Goal: Task Accomplishment & Management: Use online tool/utility

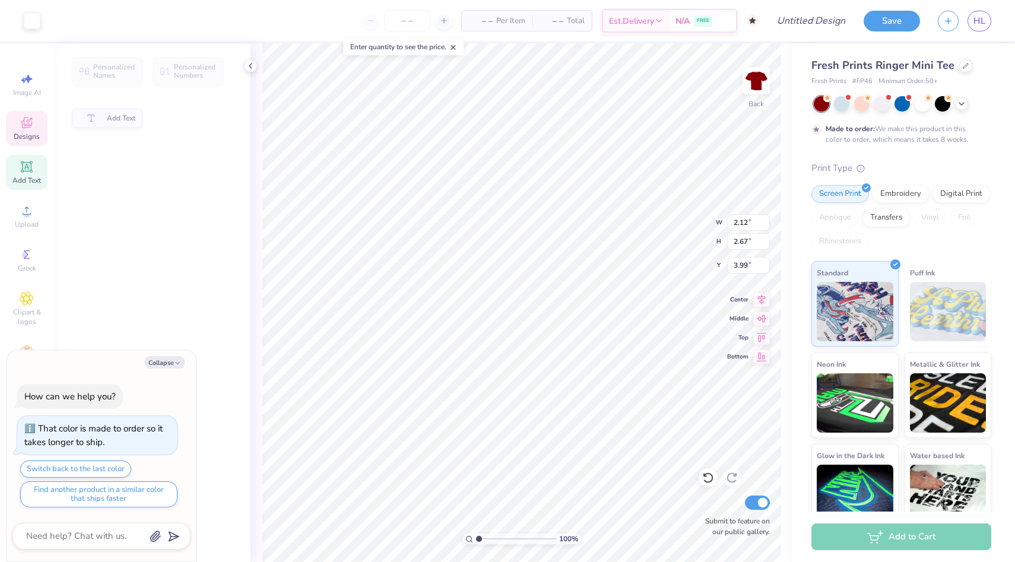
type textarea "x"
type input "2.12"
type input "2.67"
type input "3.99"
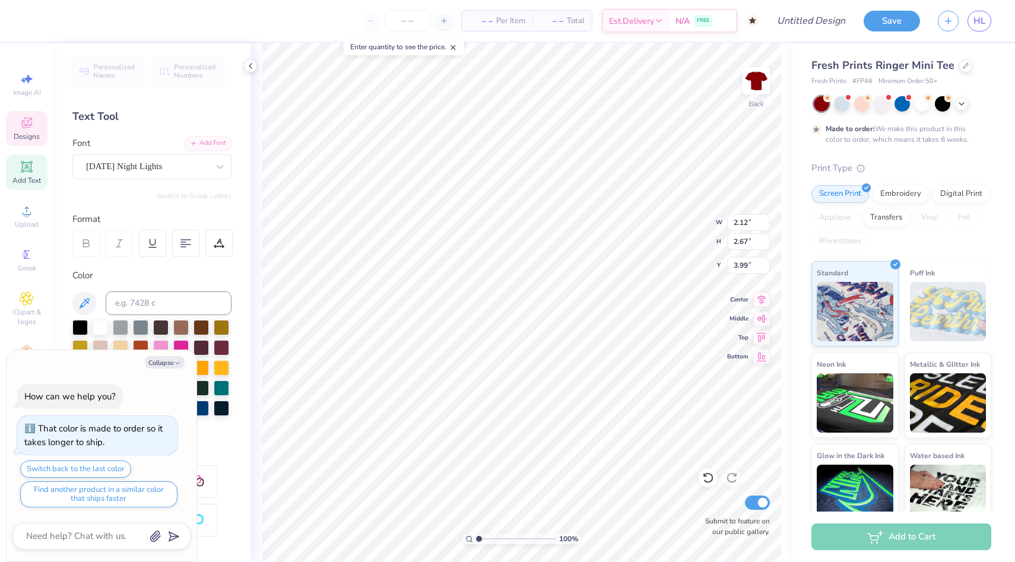
type textarea "x"
type textarea "K"
type textarea "x"
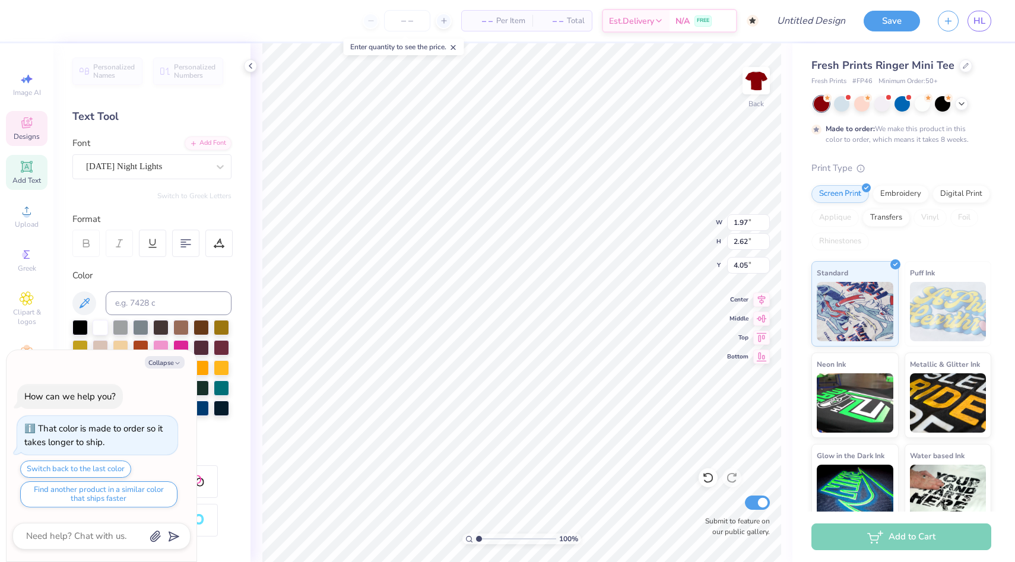
type textarea "M"
type textarea "x"
type textarea "Mo"
type textarea "x"
type textarea "M"
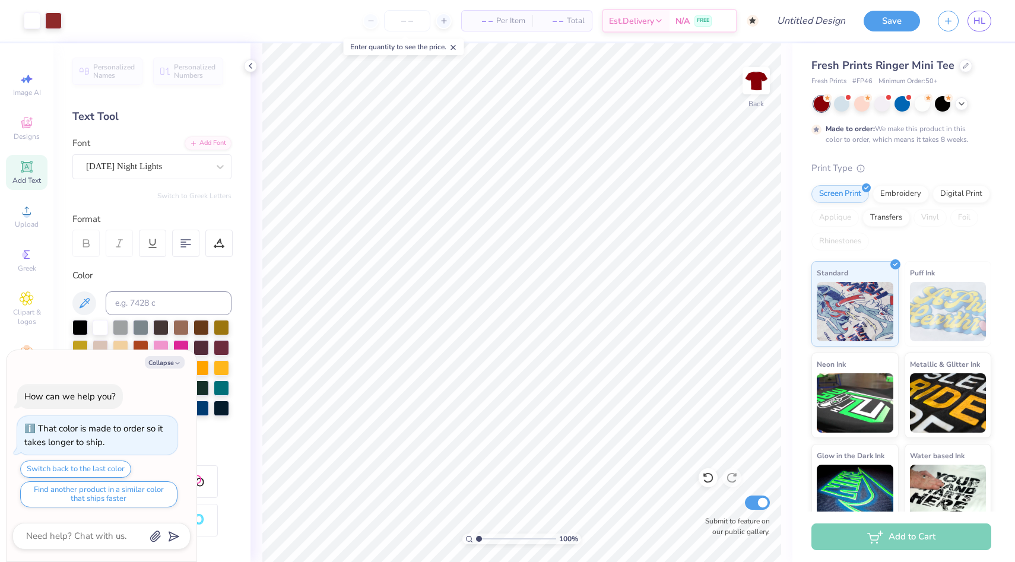
type textarea "x"
type textarea "M"
type textarea "x"
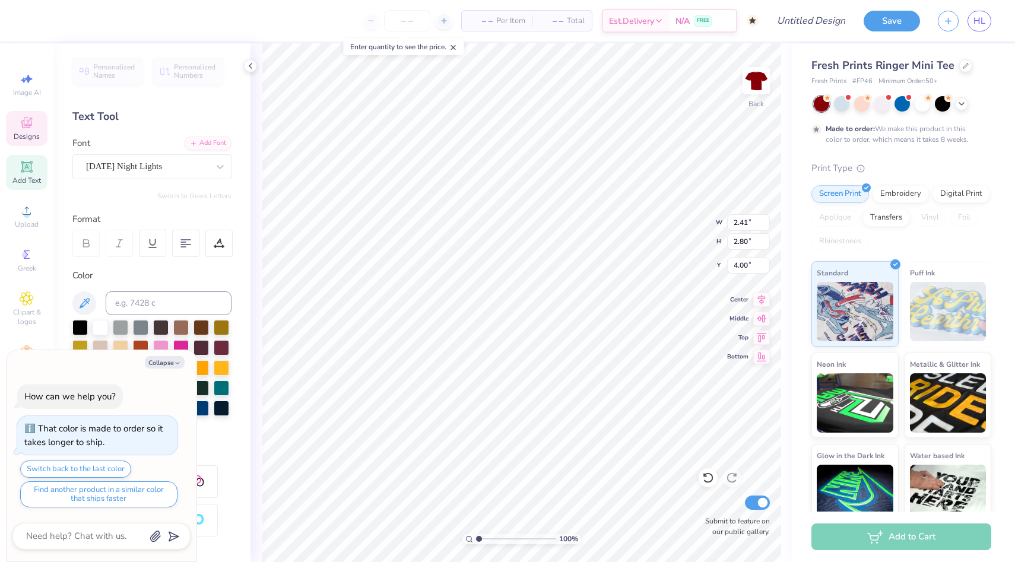
type textarea "O"
type textarea "x"
type input "4.03"
type textarea "x"
type textarea "TI"
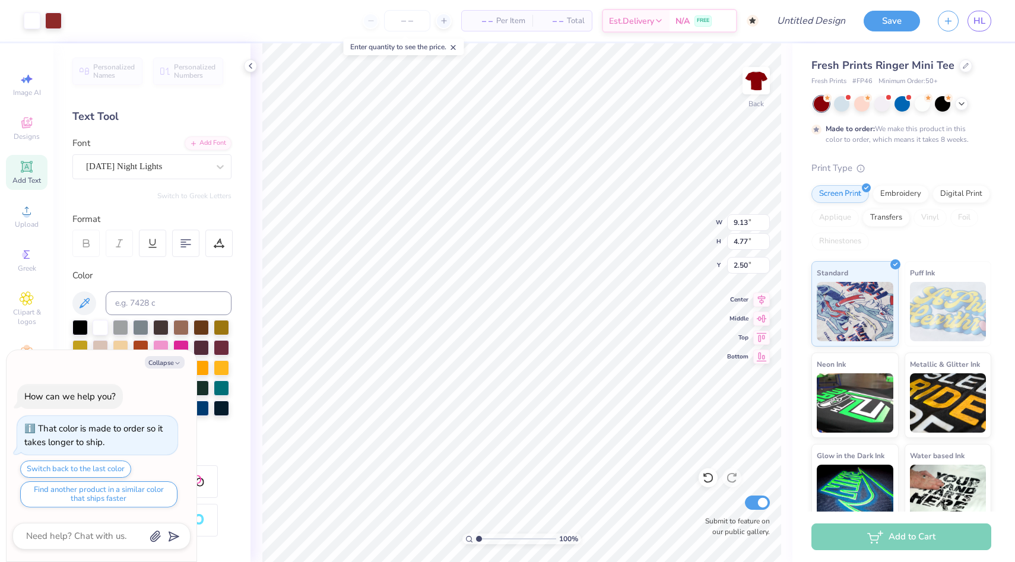
type textarea "x"
type input "4.20"
type input "2.20"
type input "5.07"
type textarea "x"
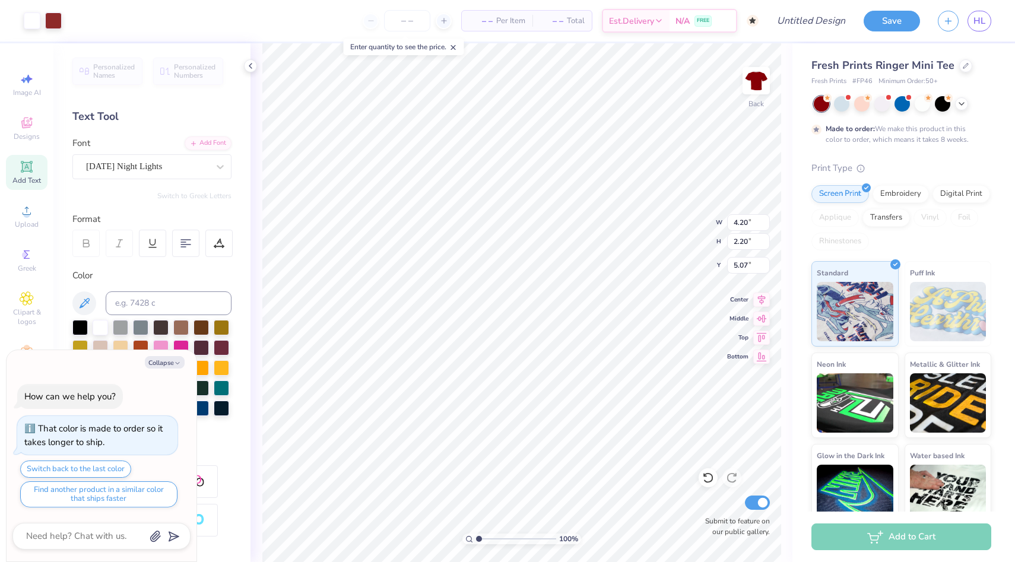
type input "3.00"
type textarea "x"
type input "7.02"
type input "3.67"
type textarea "x"
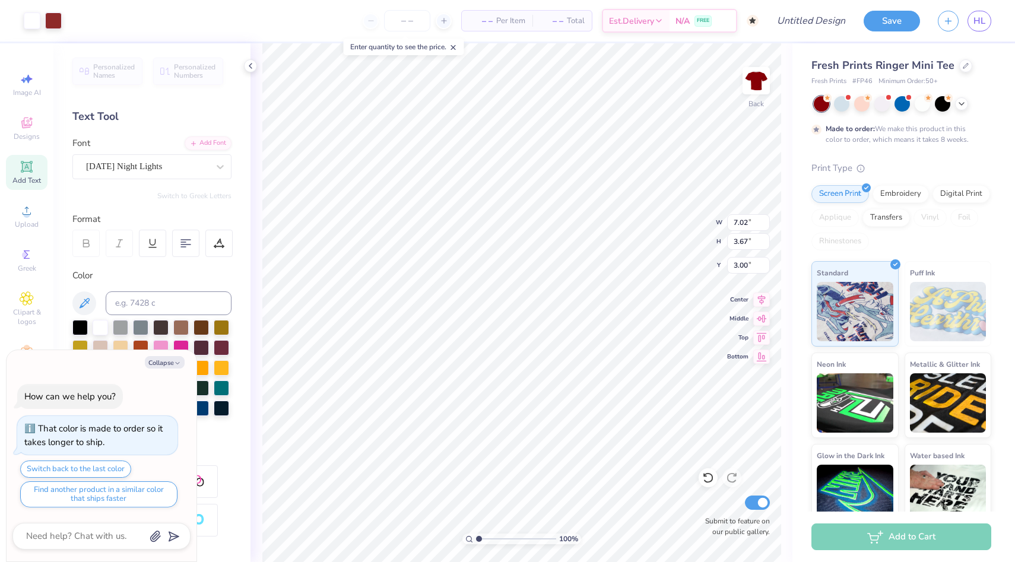
type input "2.71"
type textarea "x"
type input "7.44"
type input "3.89"
type textarea "x"
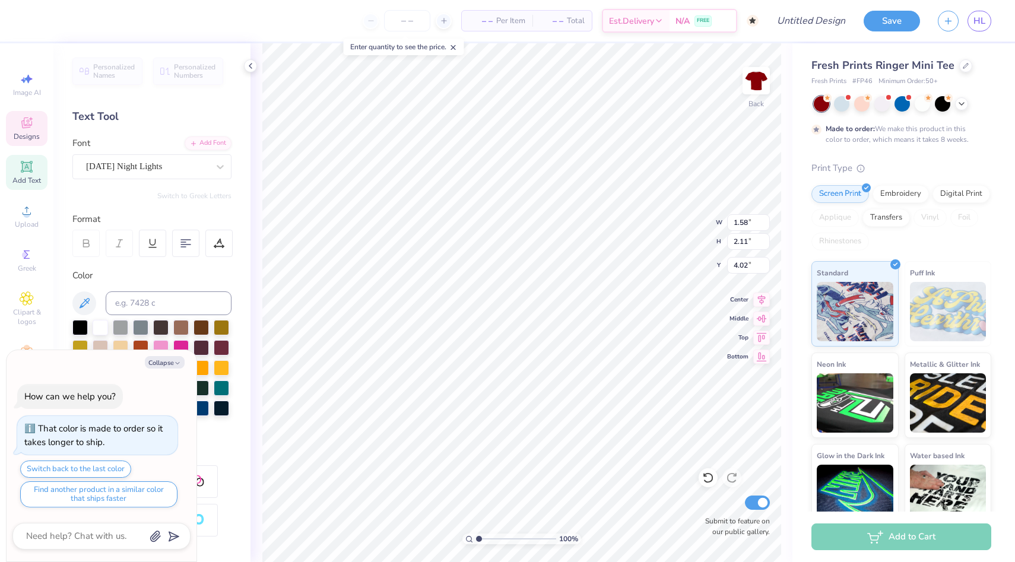
type input "4.00"
type textarea "x"
type textarea "ON"
type textarea "x"
type input "8.18"
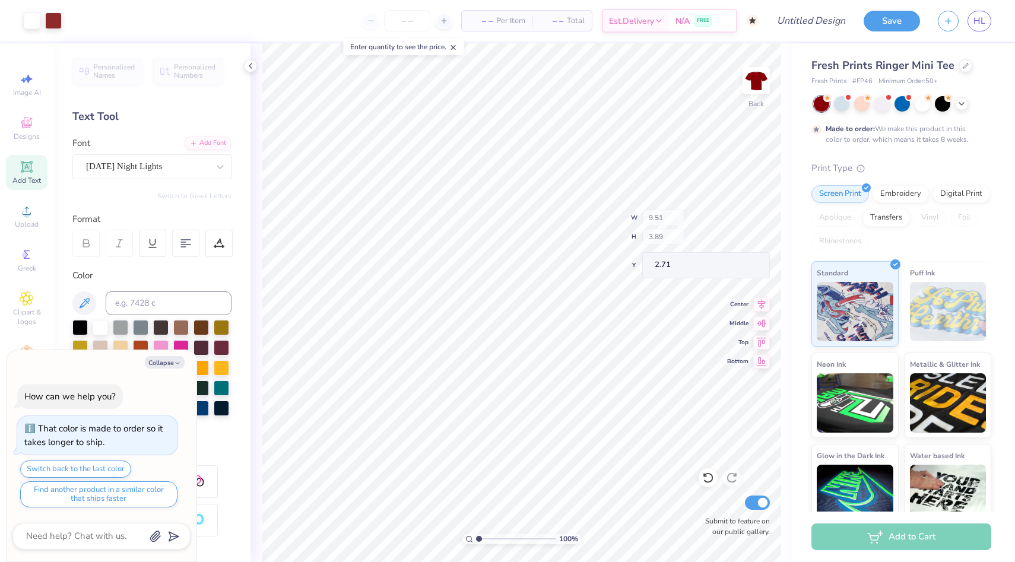
type input "3.35"
type input "3.26"
type textarea "x"
type input "4.27"
type textarea "x"
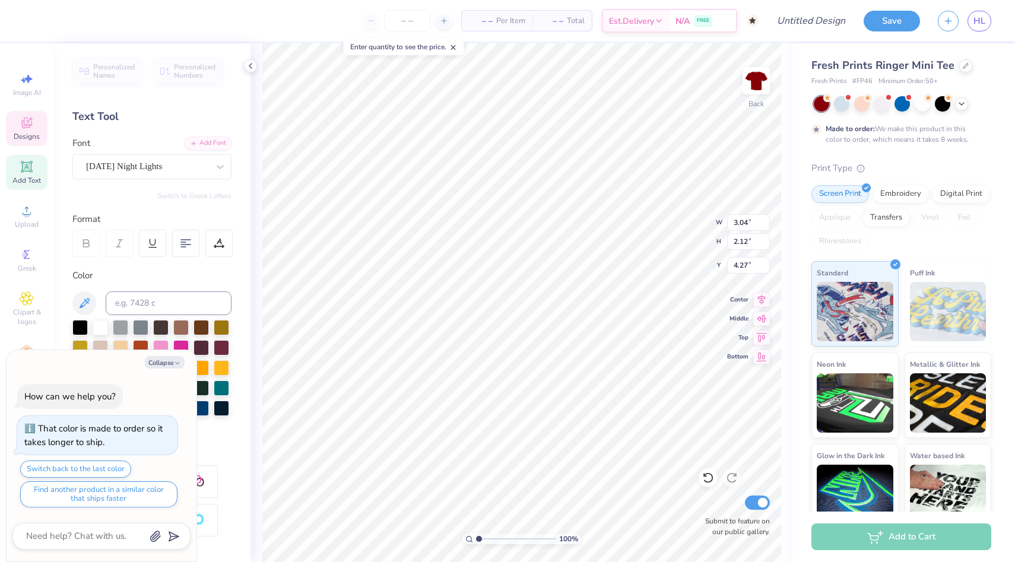
type input "2.94"
type input "2.15"
type input "4.21"
type textarea "x"
type input "2.55"
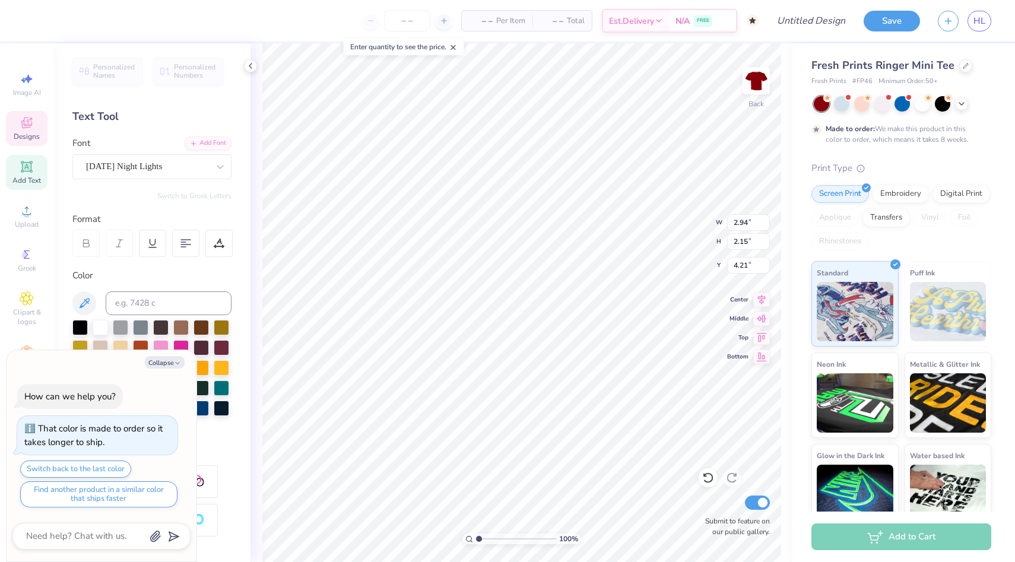
type input "2.02"
type input "4.22"
type textarea "x"
type input "4.16"
type textarea "x"
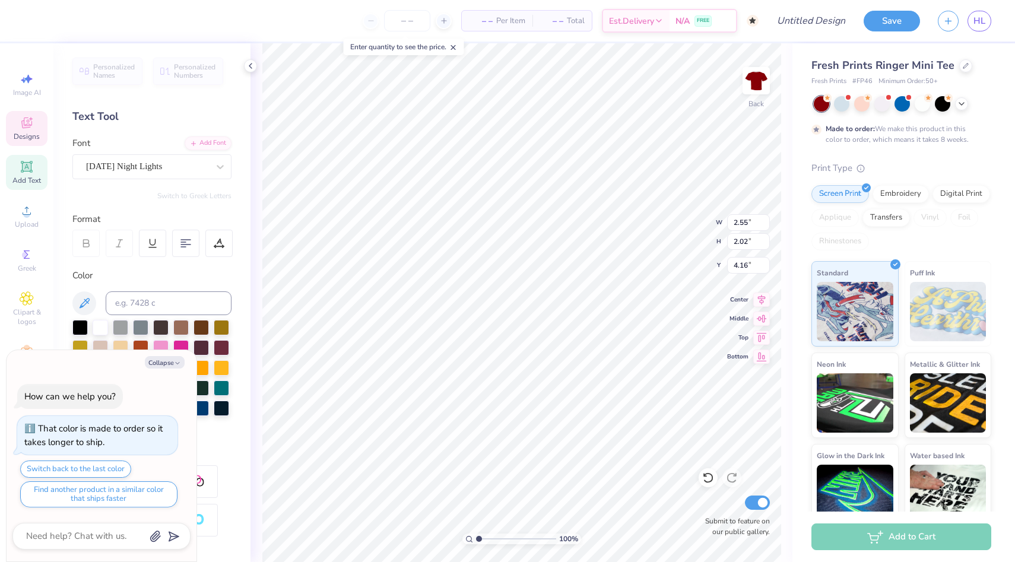
type input "2.50"
type input "1.96"
type input "4.20"
type textarea "x"
type input "3.05"
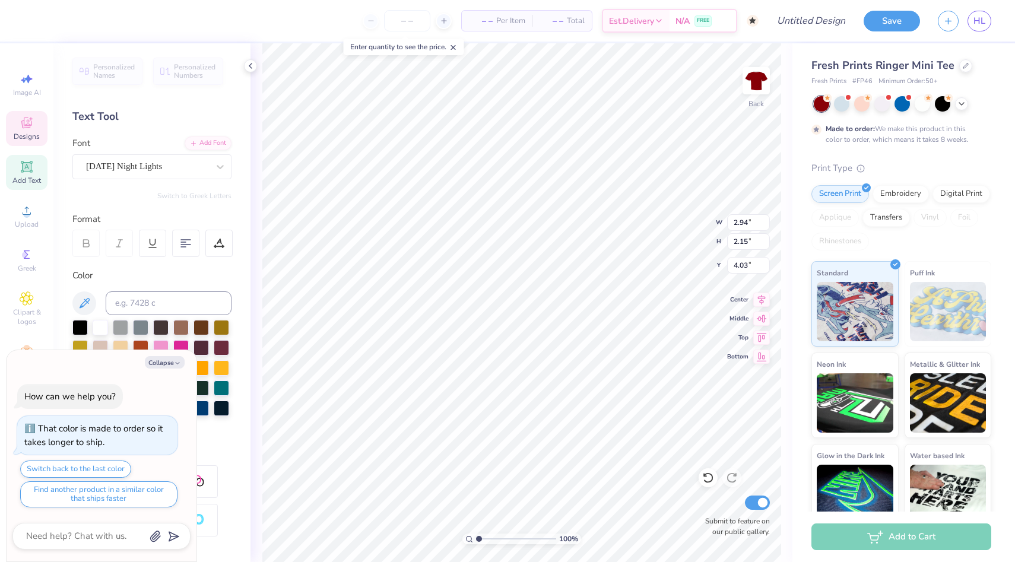
type input "2.14"
type input "4.09"
type textarea "x"
type input "4.25"
type textarea "x"
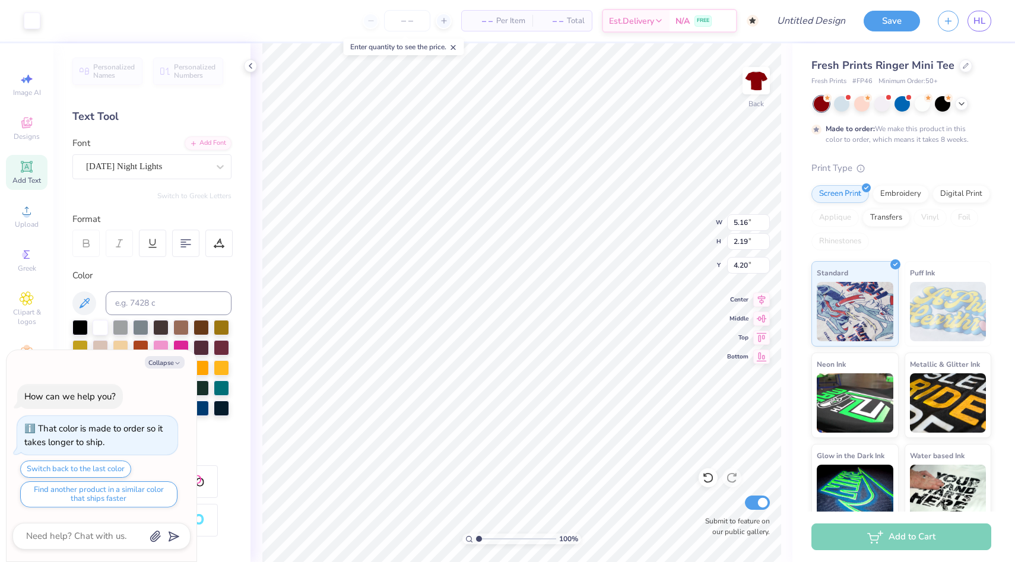
type input "5.08"
type textarea "x"
type input "1.66"
type input "1.94"
type input "4.24"
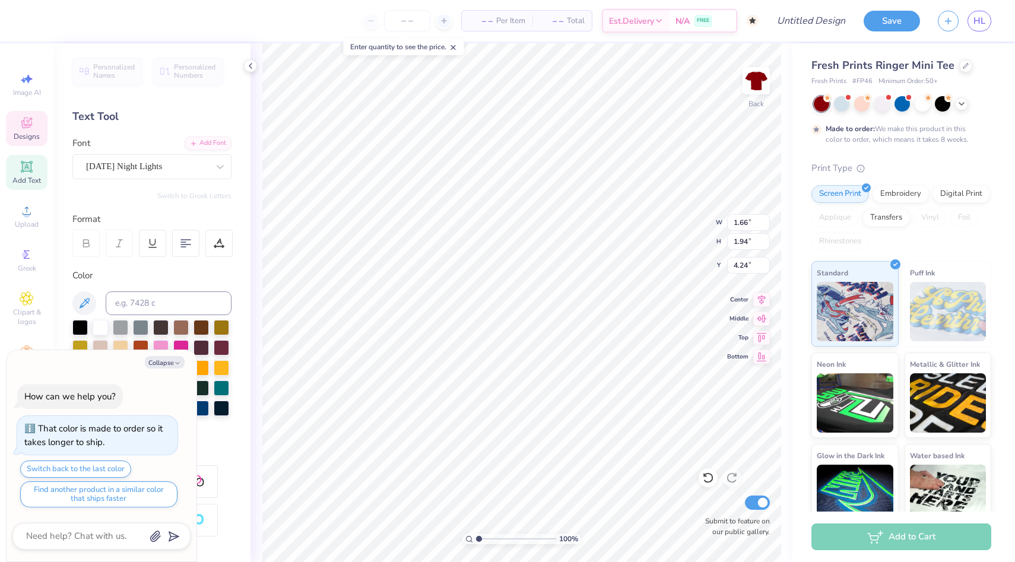
type textarea "x"
type input "6.21"
type textarea "x"
type textarea "A"
type textarea "x"
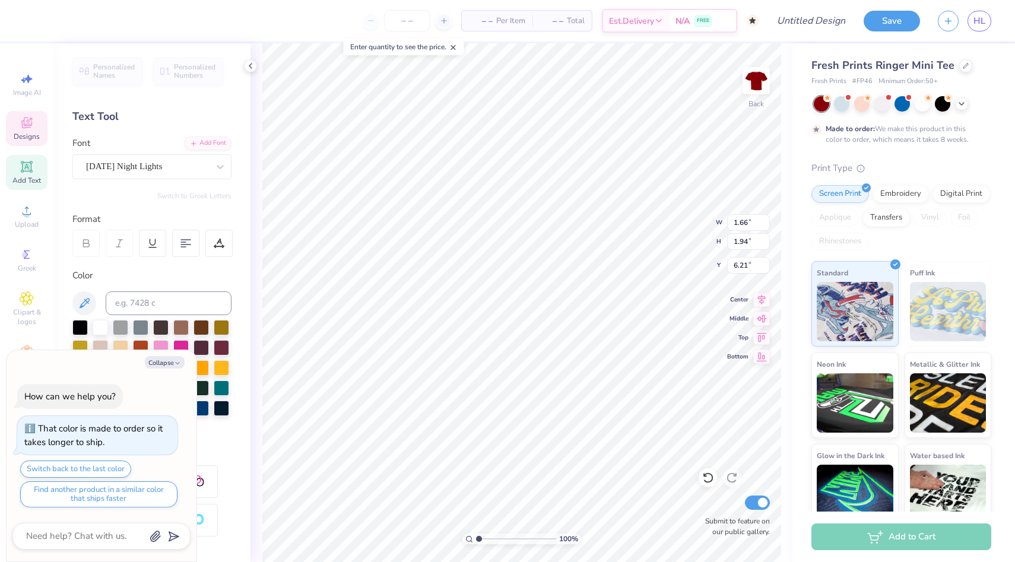
type textarea "Au"
type textarea "x"
type textarea "AuD"
type textarea "x"
type textarea "AuDI"
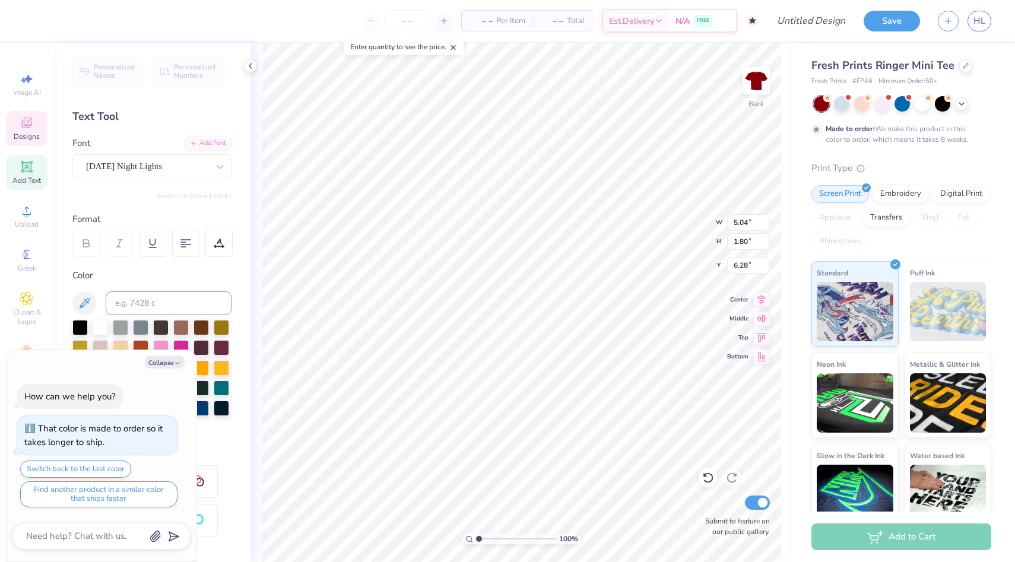
type textarea "x"
type input "5.04"
type input "1.80"
type input "6.28"
type textarea "x"
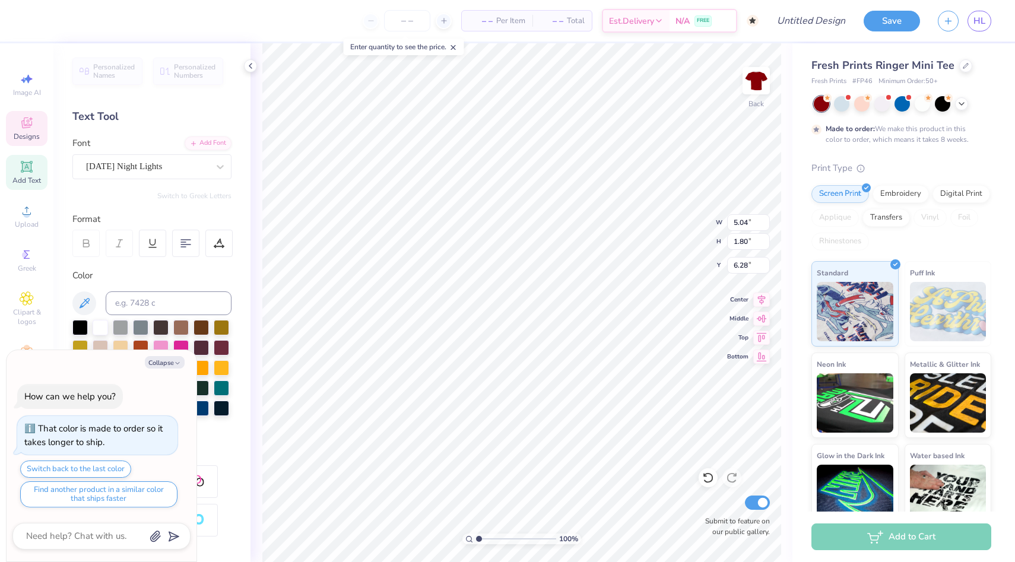
type input "6.20"
type textarea "x"
type input "1.22"
type input "0.90"
type input "5.68"
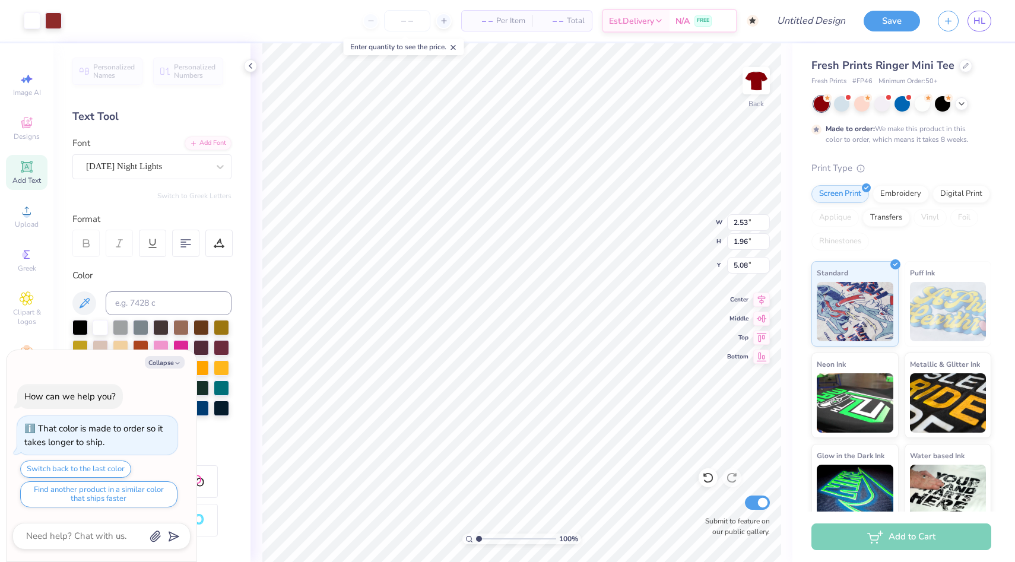
type textarea "x"
type input "2.50"
type input "2.75"
type textarea "x"
type input "2.50"
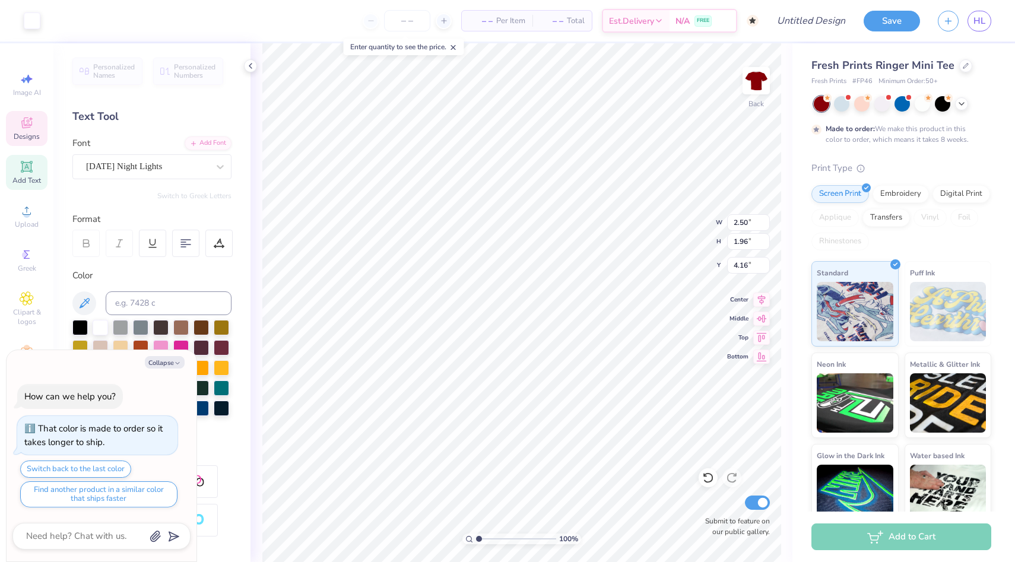
type input "1.96"
type input "4.16"
type textarea "x"
type input "2.50"
type input "1.96"
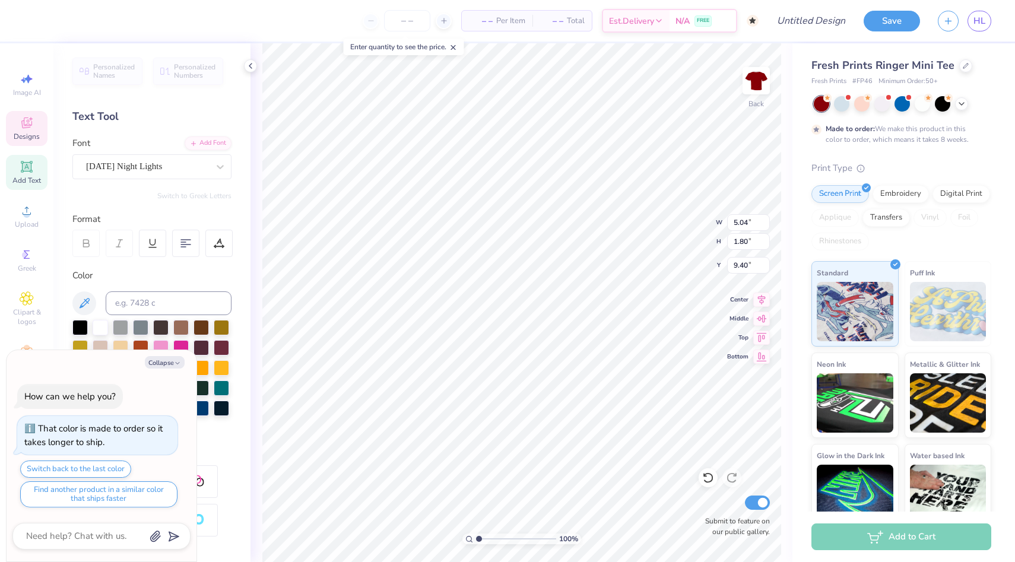
type input "4.16"
type textarea "x"
type input "4.63"
type textarea "x"
type input "3.05"
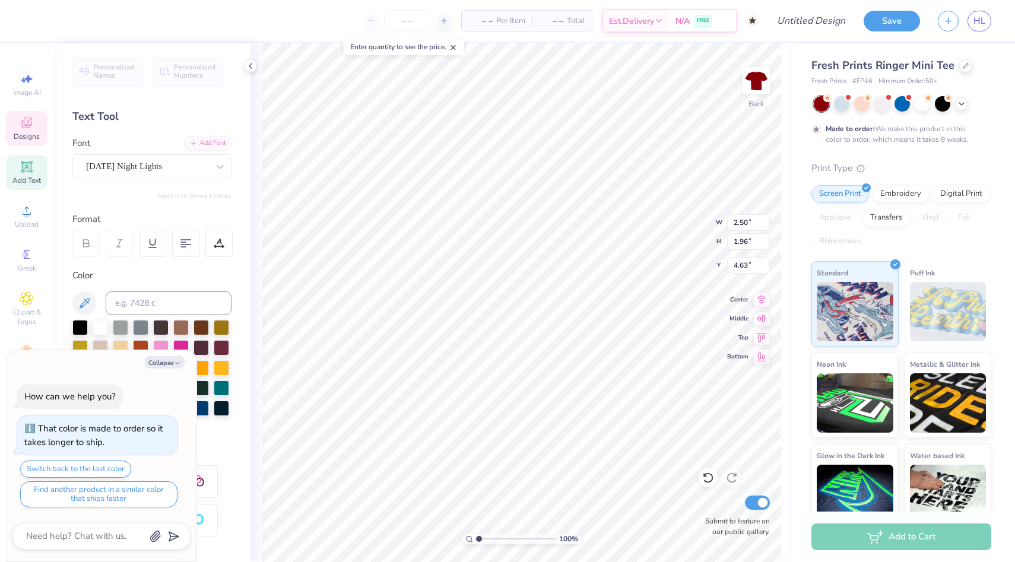
type input "2.14"
type input "5.14"
type textarea "x"
type input "9.83"
type textarea "x"
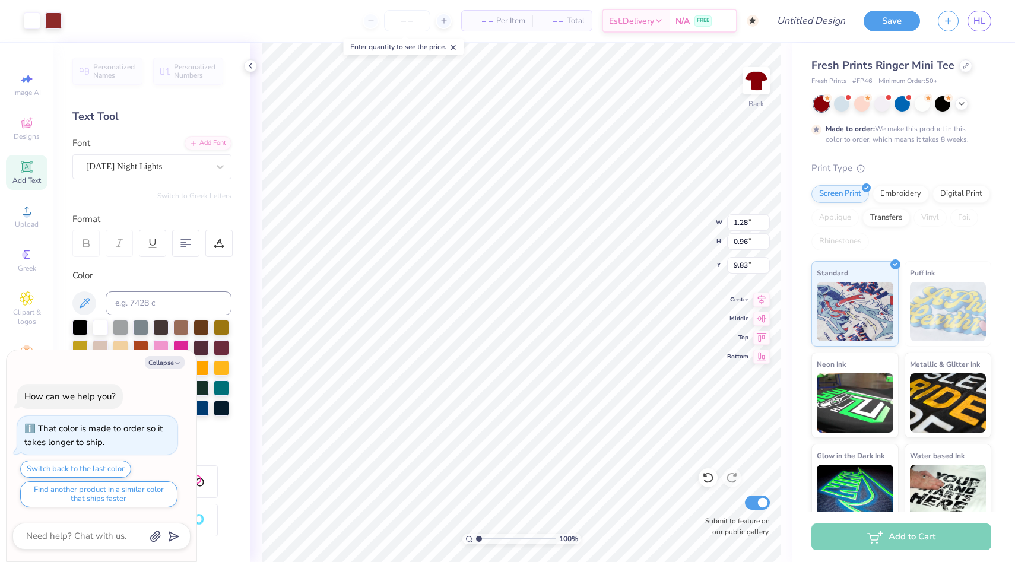
type input "0.68"
type input "0.58"
type input "3.73"
type textarea "x"
type textarea "S"
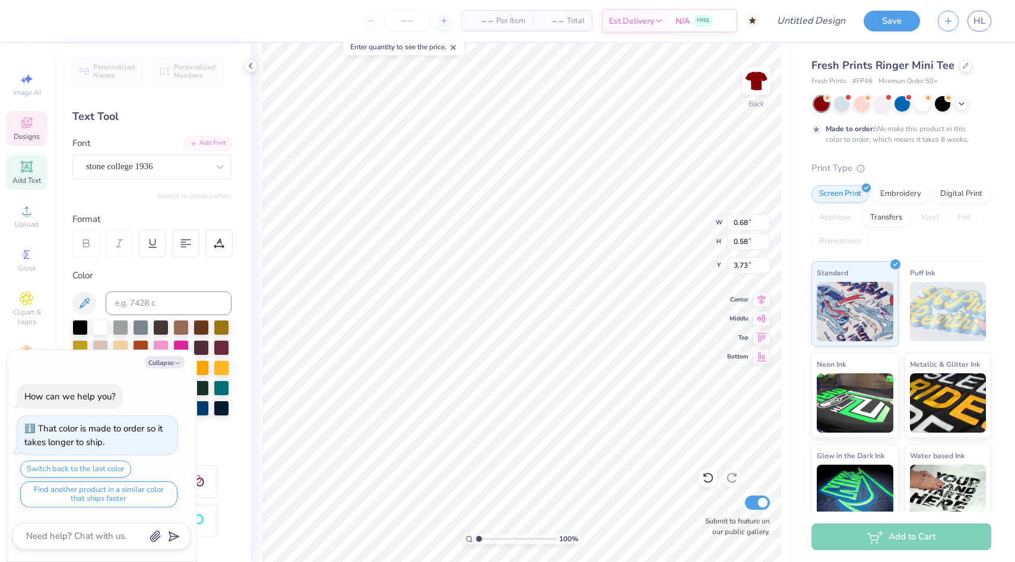
type textarea "x"
type textarea "SEP"
type textarea "x"
type textarea "1"
type textarea "x"
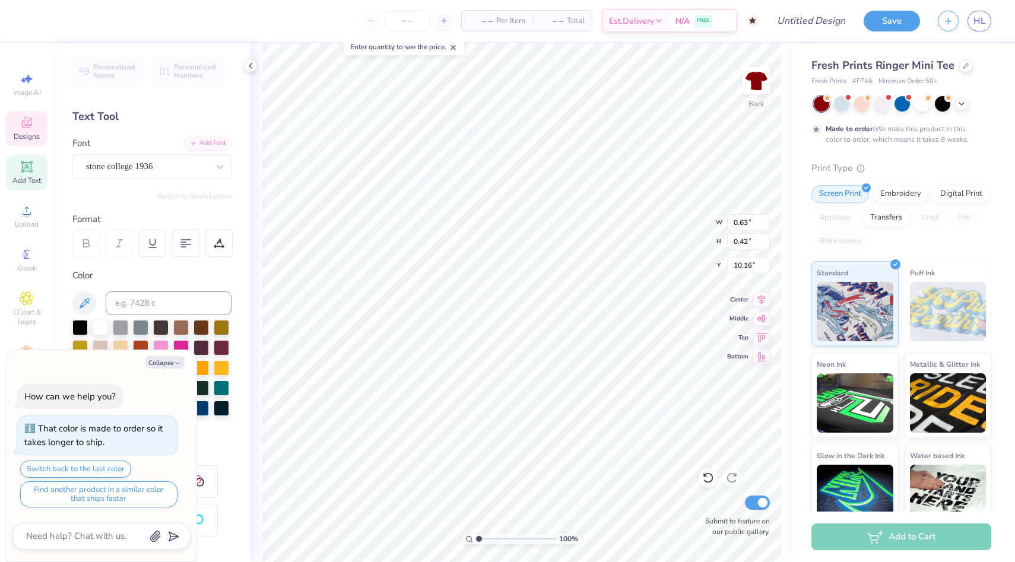
type textarea "1s"
type textarea "x"
type textarea "1st"
type textarea "x"
type textarea "AuD"
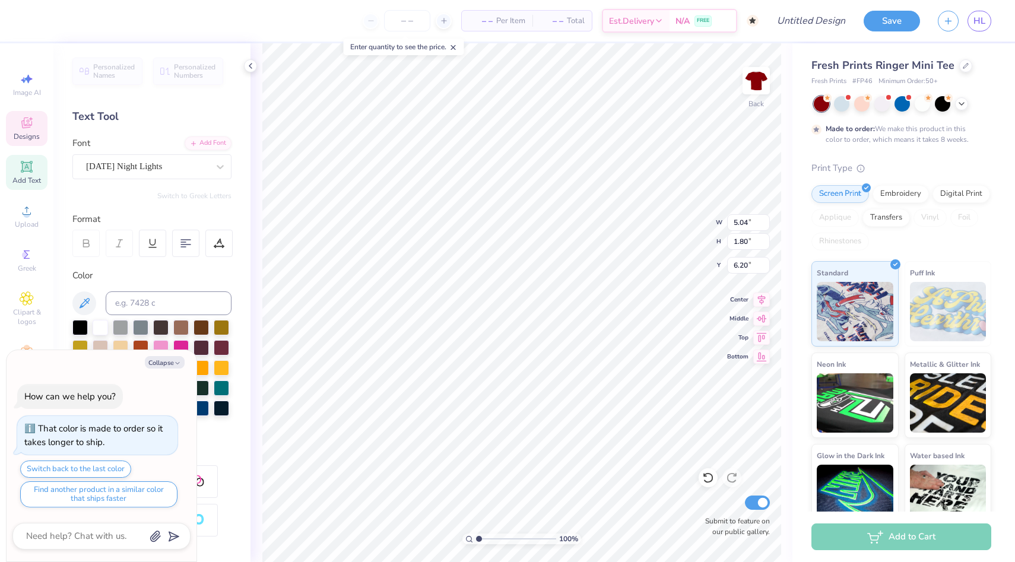
type textarea "x"
type textarea "A"
type textarea "x"
type input "6.40"
type textarea "x"
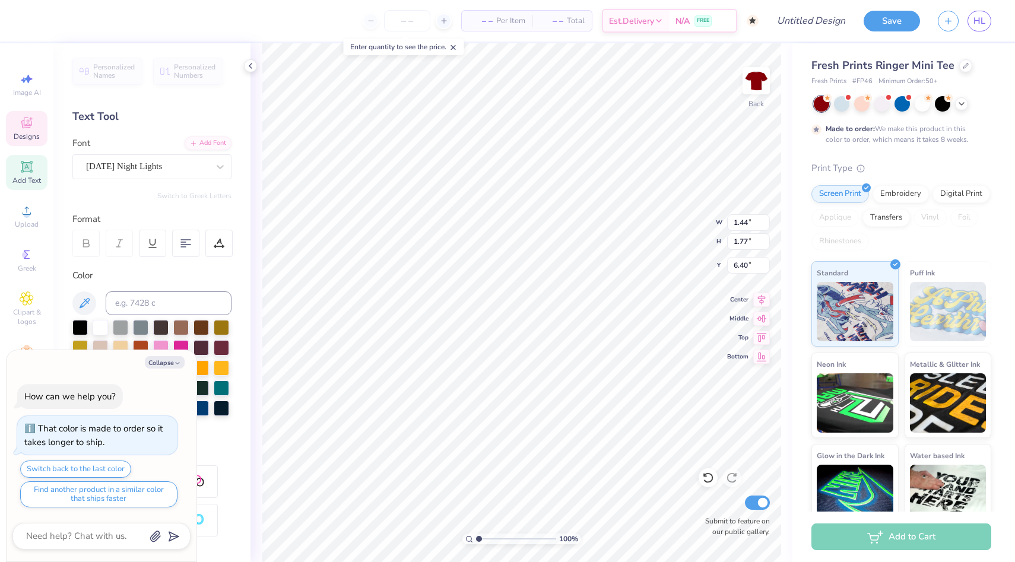
type textarea "x"
type textarea "D"
type textarea "x"
type textarea "U"
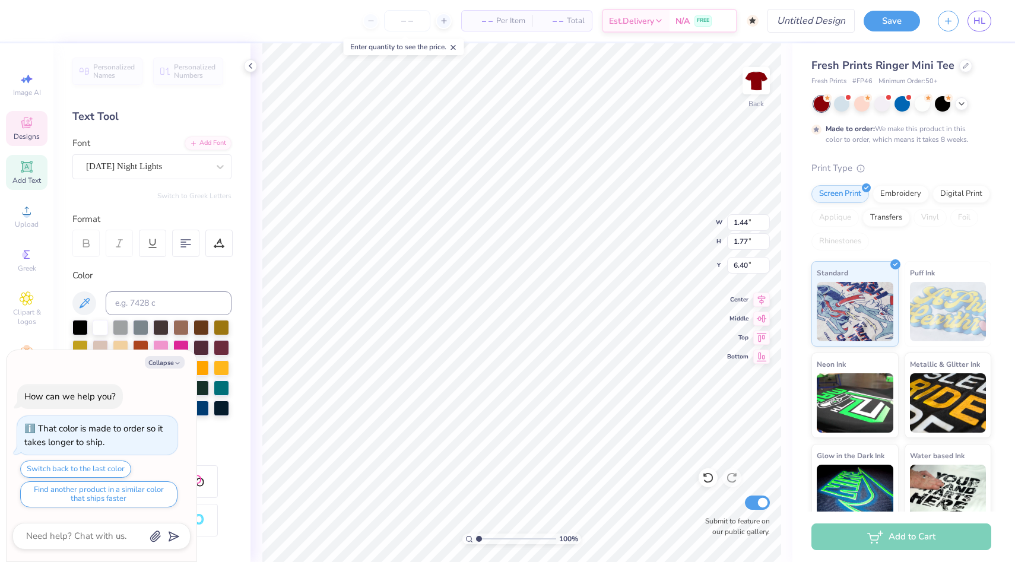
type textarea "x"
type textarea "D"
type textarea "x"
type input "1.36"
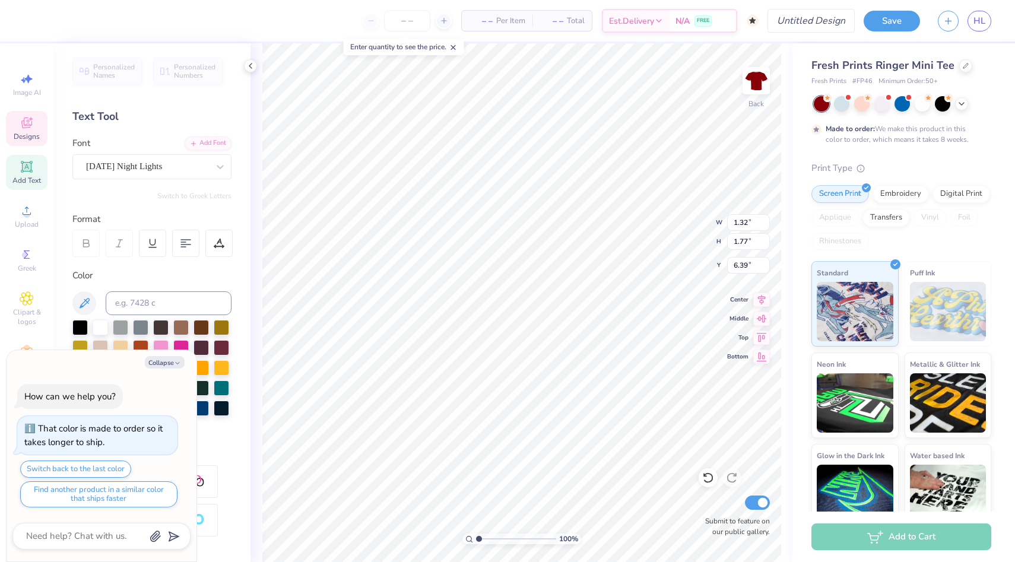
type input "1.81"
type input "4.38"
type textarea "x"
type input "1.32"
type input "1.77"
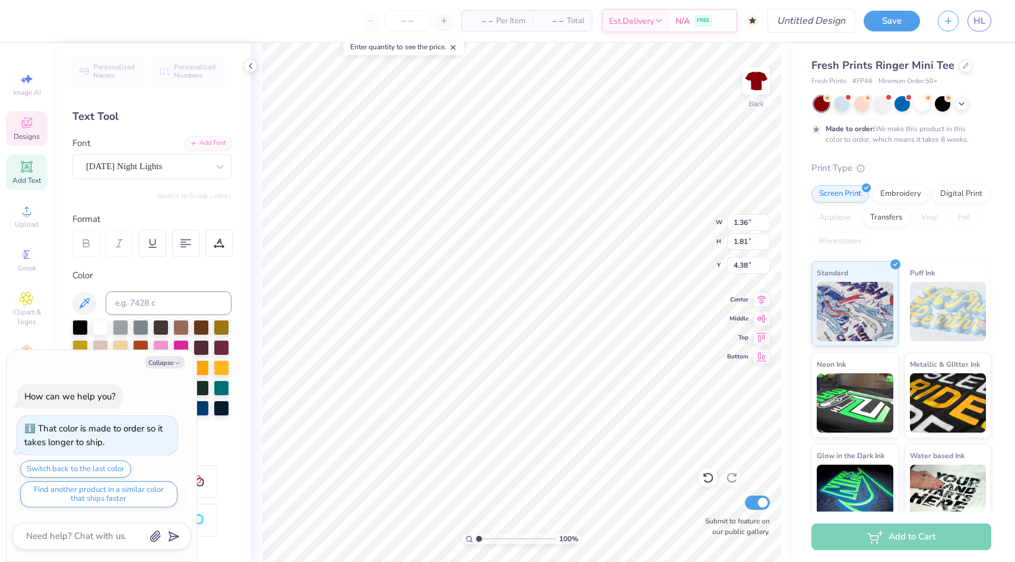
type input "6.40"
type textarea "x"
type input "7.12"
type textarea "x"
type input "1.49"
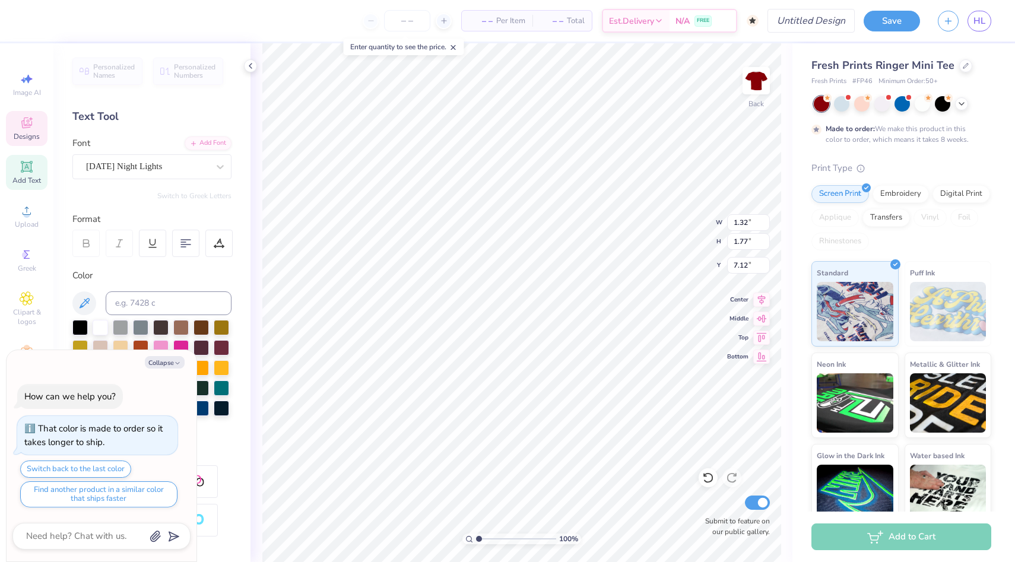
type input "1.87"
type input "7.04"
type textarea "x"
type input "6.61"
type textarea "x"
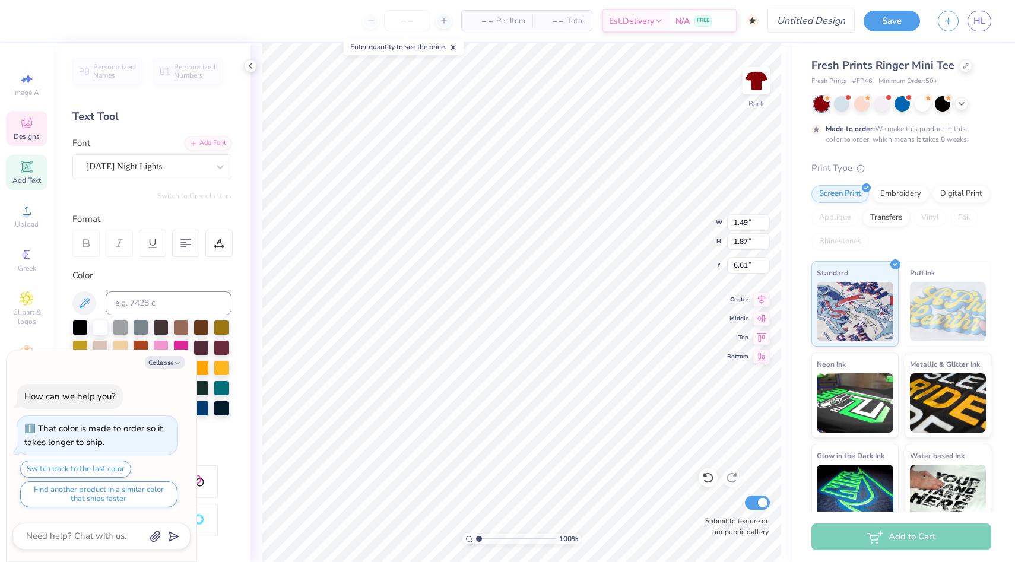
type input "3.05"
type input "2.14"
type input "4.84"
type textarea "x"
type input "2.50"
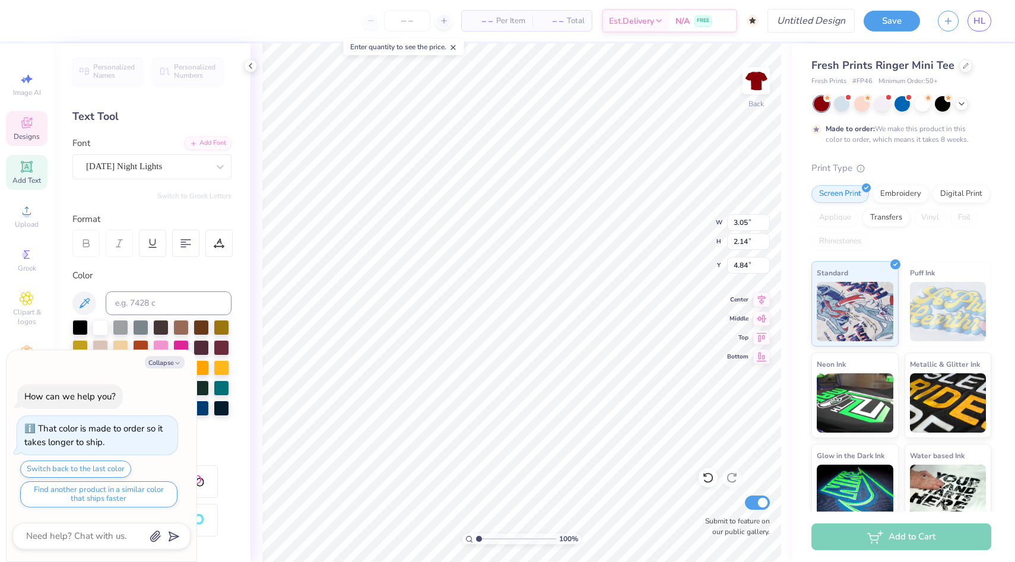
type input "1.96"
type input "4.43"
type textarea "x"
type textarea "i"
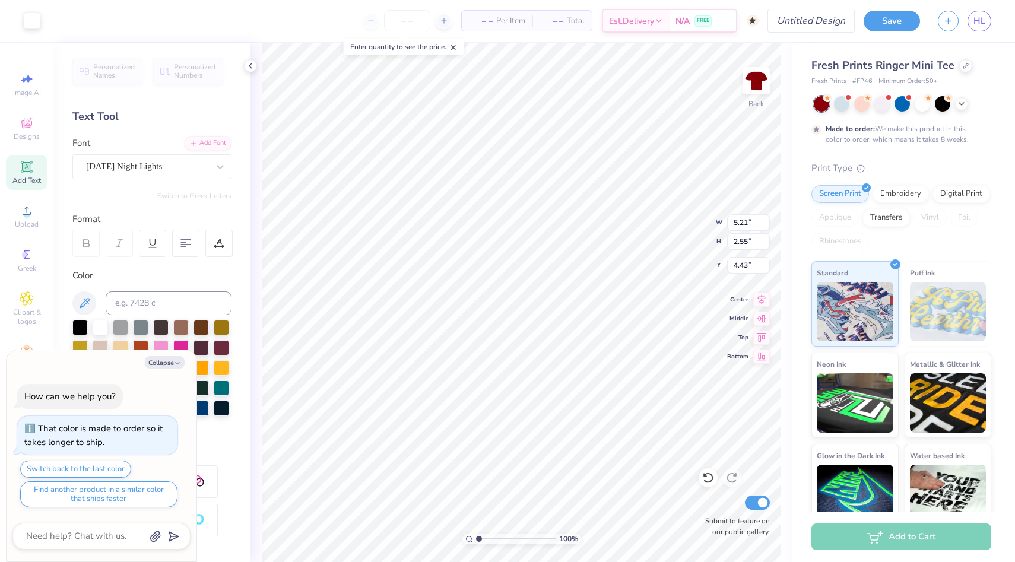
type textarea "x"
type input "4.73"
type textarea "x"
type input "2.55"
type input "6.01"
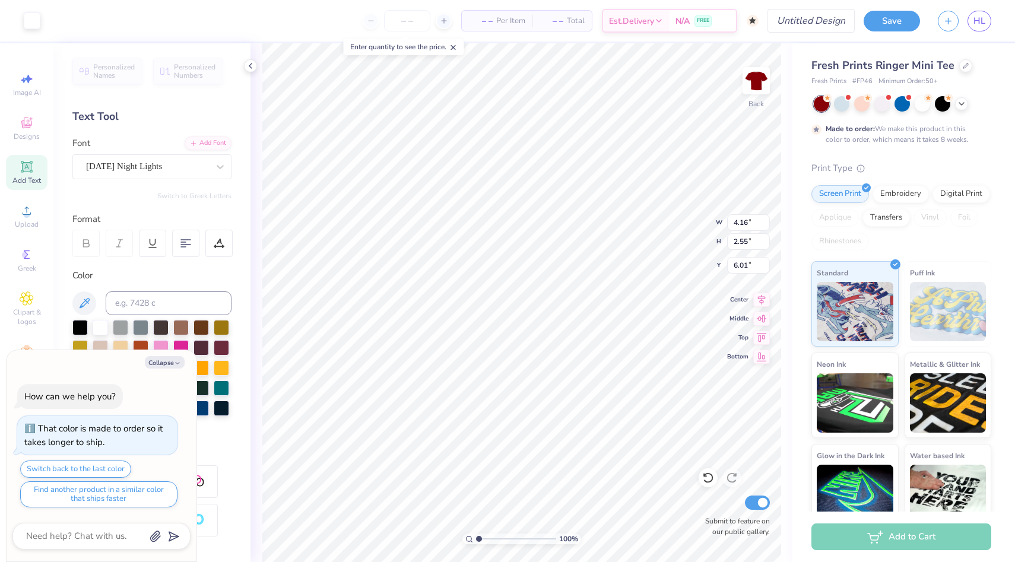
type textarea "x"
type input "3.44"
type input "2.11"
type textarea "x"
type input "5.89"
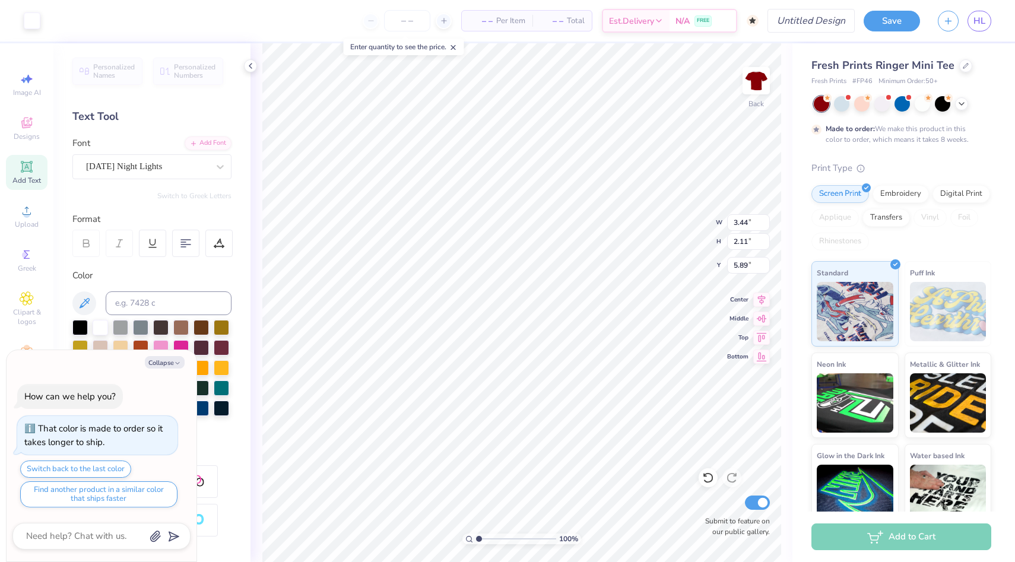
type textarea "x"
type input "4.02"
type input "2.46"
type input "5.90"
type textarea "x"
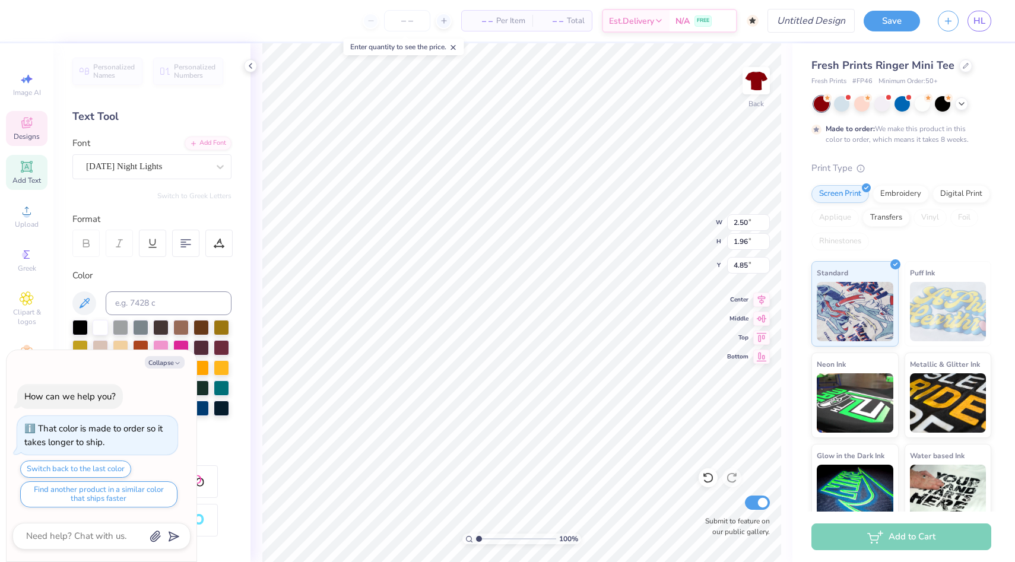
type input "5.17"
type textarea "x"
type input "4.85"
click at [860, 100] on div at bounding box center [861, 102] width 15 height 15
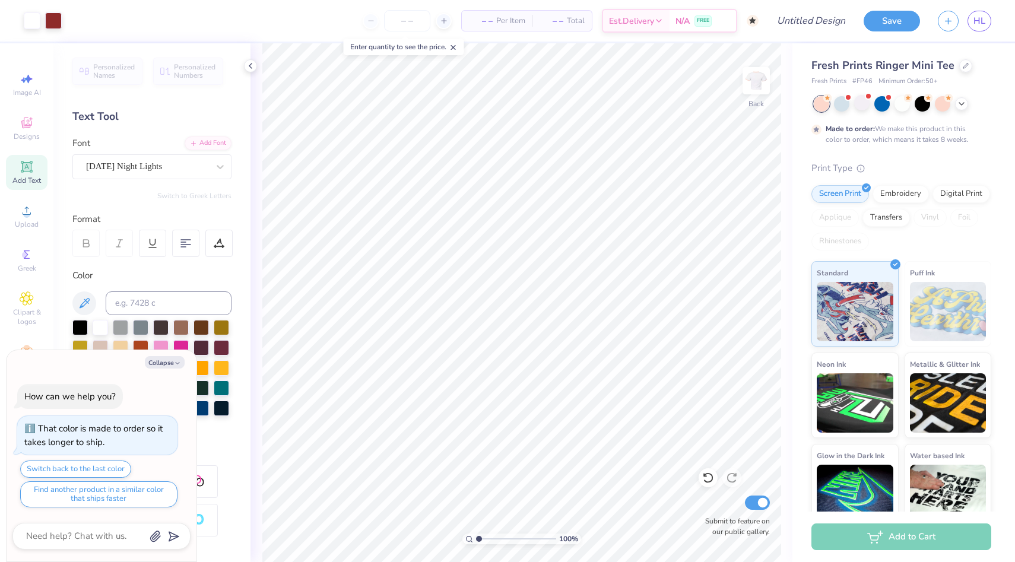
click at [969, 104] on div at bounding box center [902, 103] width 177 height 15
click at [964, 104] on icon at bounding box center [961, 102] width 9 height 9
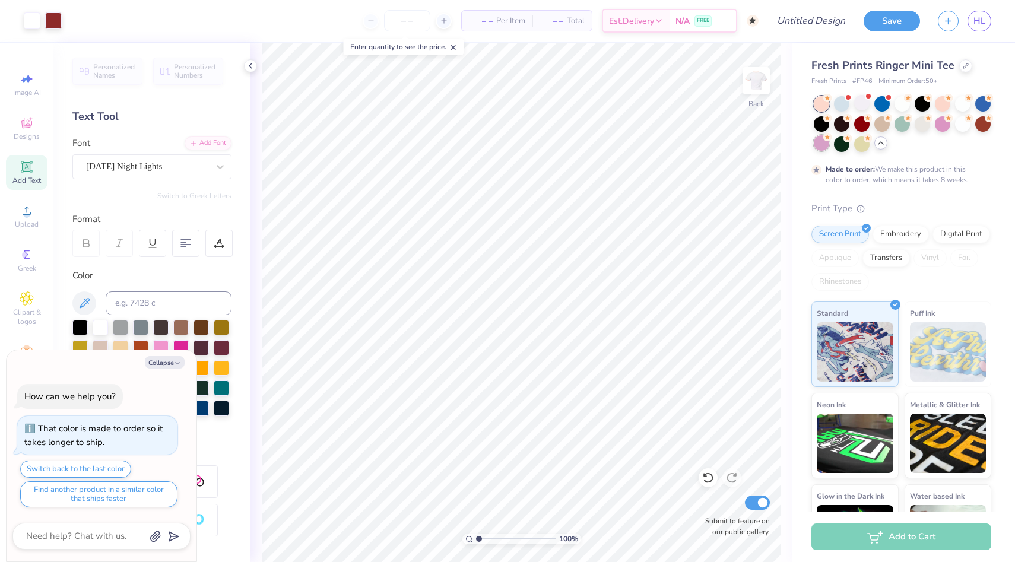
click at [818, 144] on div at bounding box center [821, 142] width 15 height 15
click at [858, 128] on div at bounding box center [861, 122] width 15 height 15
click at [879, 126] on div at bounding box center [881, 122] width 15 height 15
click at [900, 103] on div at bounding box center [901, 102] width 15 height 15
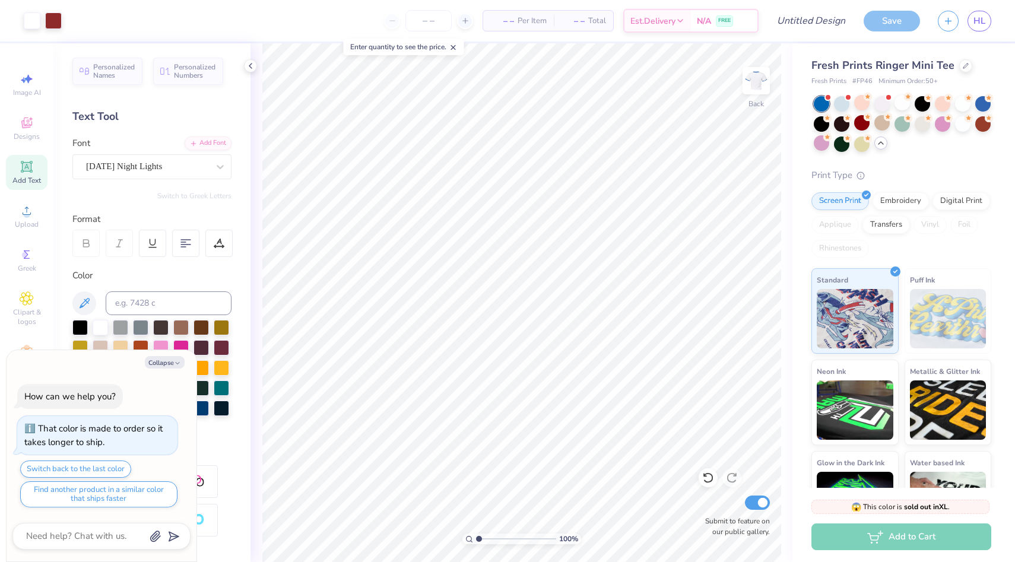
scroll to position [250, 0]
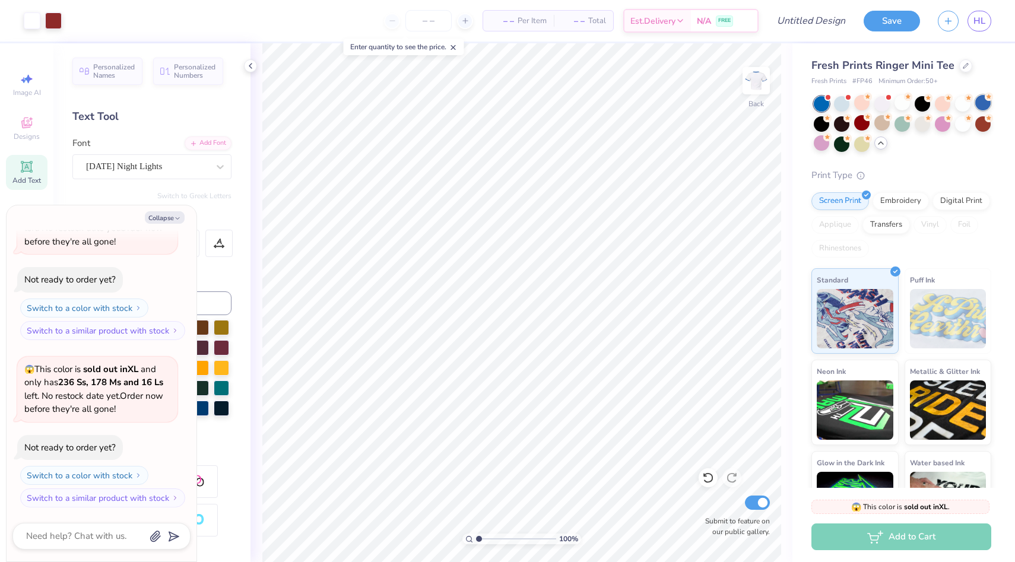
click at [979, 102] on div at bounding box center [982, 102] width 15 height 15
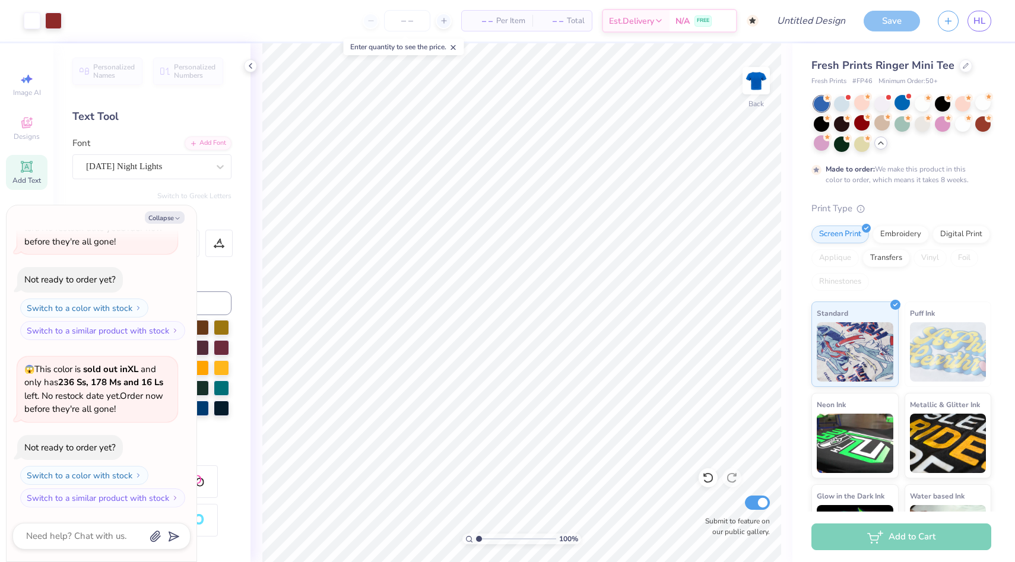
scroll to position [348, 0]
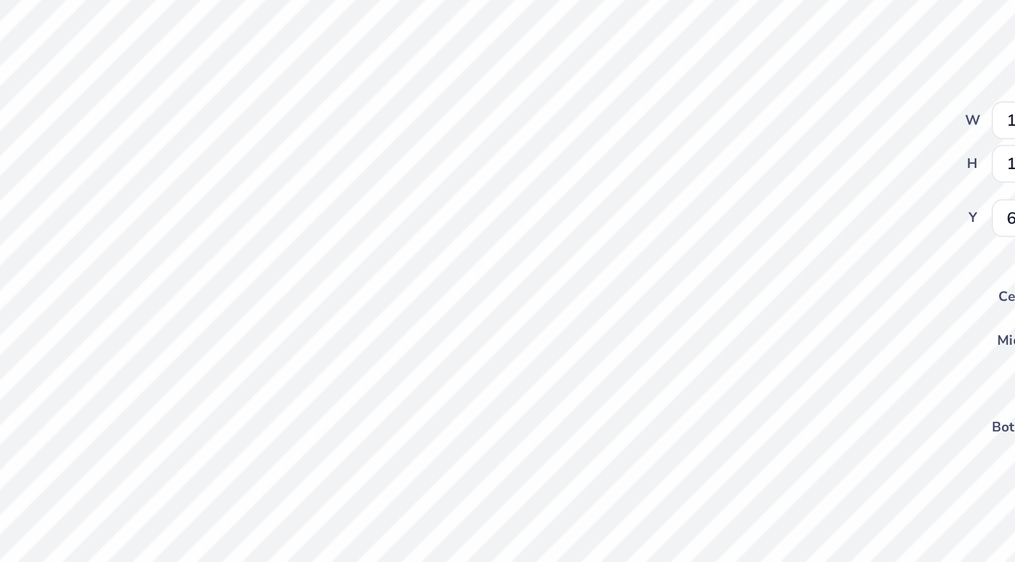
type textarea "x"
type input "1.51"
type input "1.85"
type input "6.21"
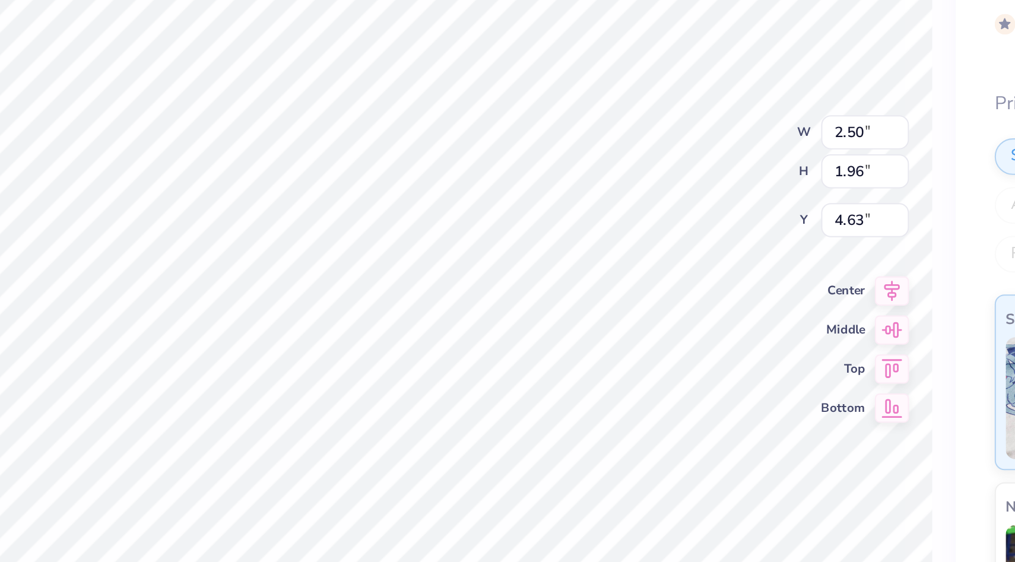
click at [678, 242] on div "100 % Back W 2.50 2.50 " H 1.96 1.96 " Y 4.63 4.63 " Center Middle Top Bottom S…" at bounding box center [521, 302] width 542 height 519
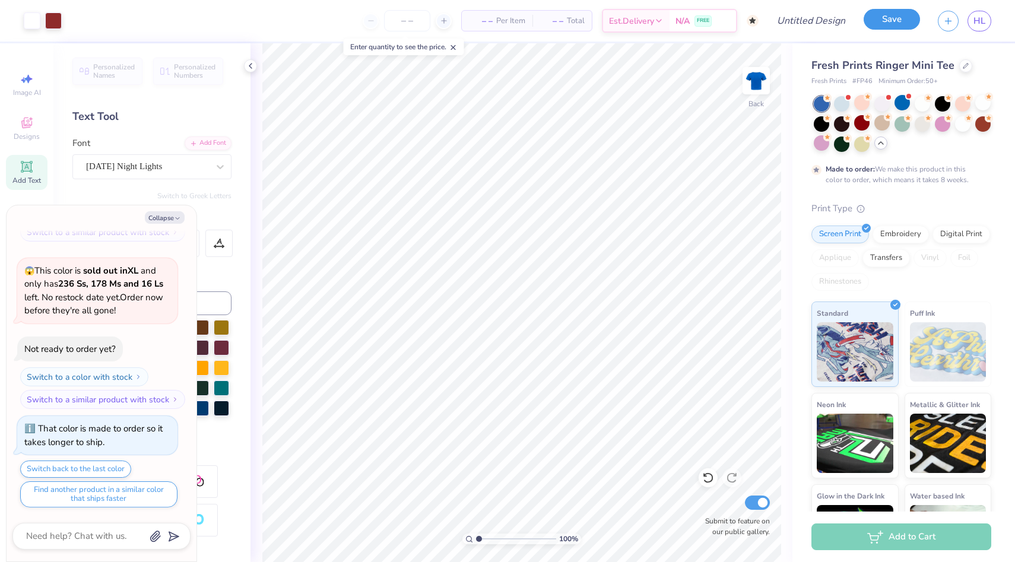
click at [887, 18] on button "Save" at bounding box center [891, 19] width 56 height 21
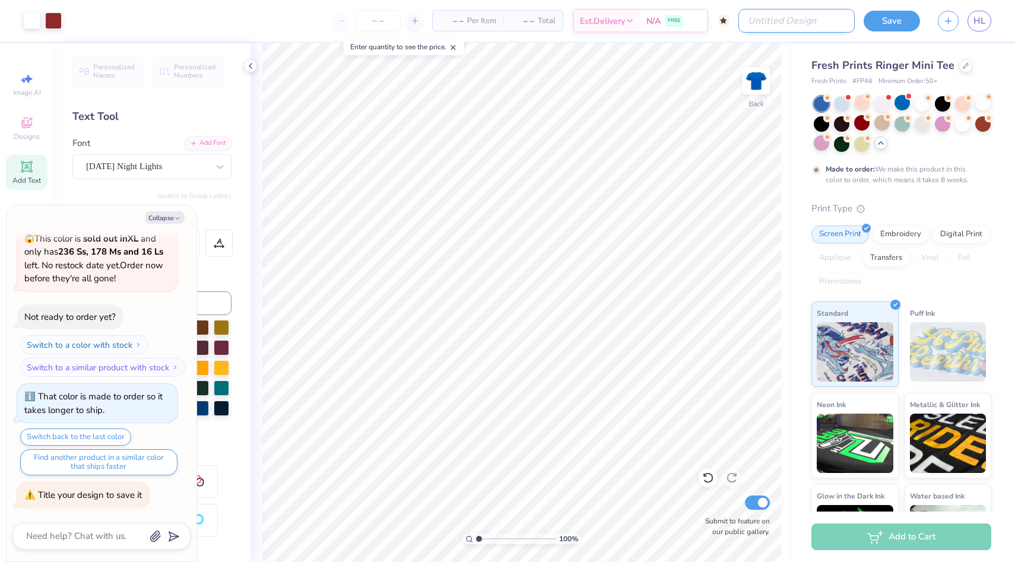
click at [815, 24] on input "Design Title" at bounding box center [796, 21] width 116 height 24
click at [792, 21] on input "Design Title" at bounding box center [796, 21] width 116 height 24
click at [880, 23] on button "Save" at bounding box center [891, 19] width 56 height 21
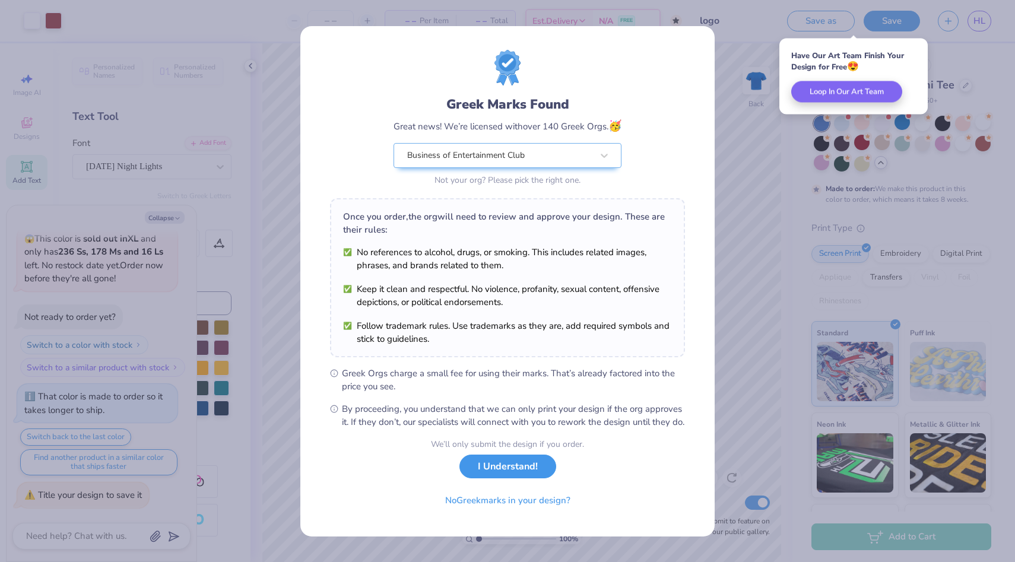
click at [525, 471] on button "I Understand!" at bounding box center [507, 467] width 97 height 24
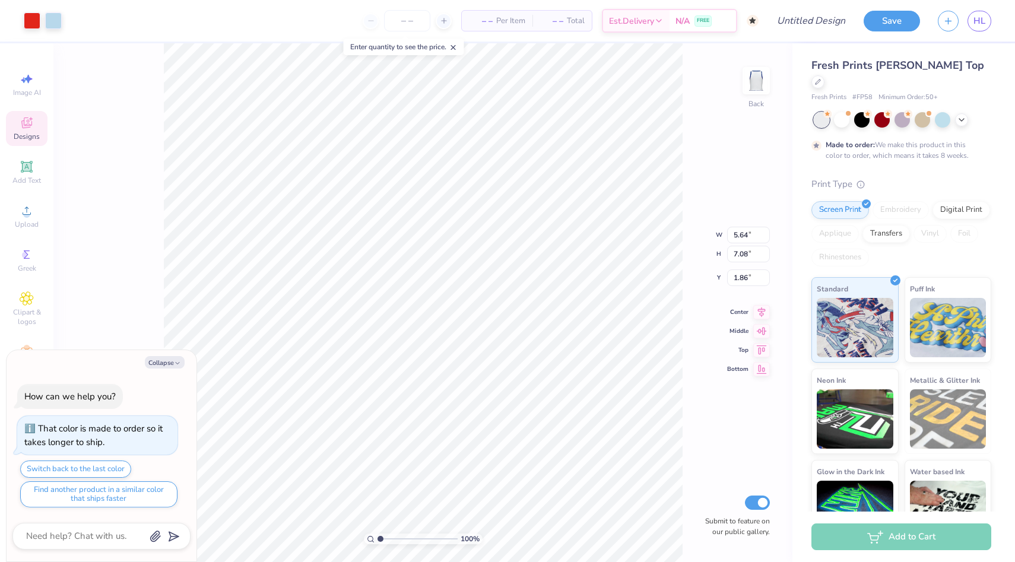
type textarea "x"
type input "2.46"
type input "2.11"
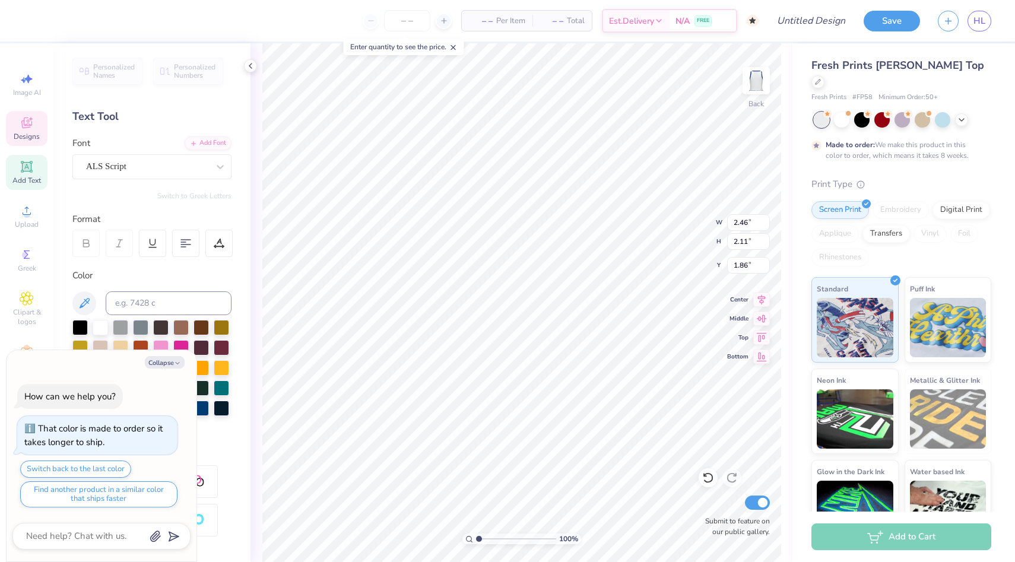
type textarea "x"
type textarea "K"
type textarea "x"
type input "2.85"
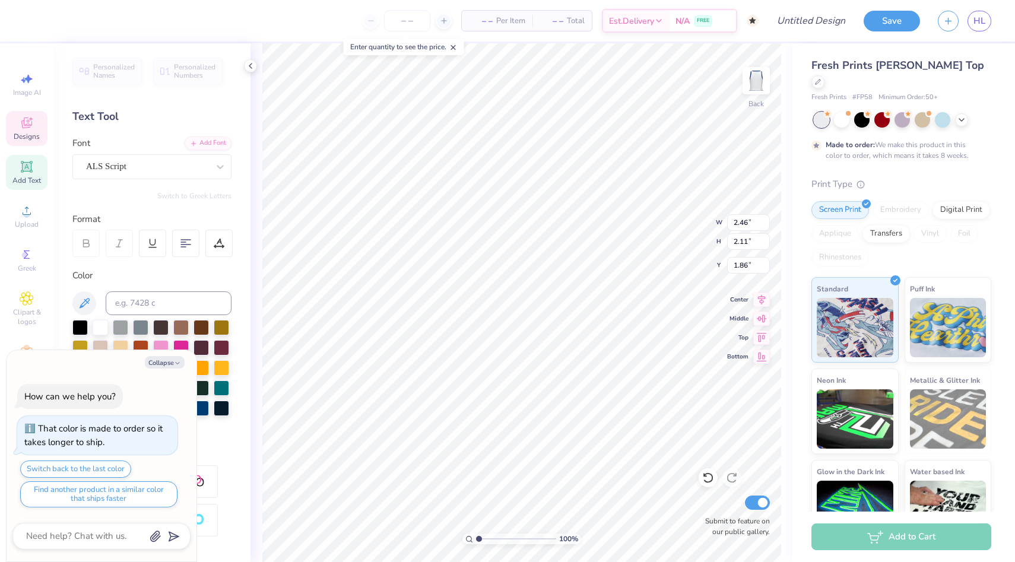
type input "1.39"
type input "2.63"
type textarea "x"
type textarea "m"
type textarea "x"
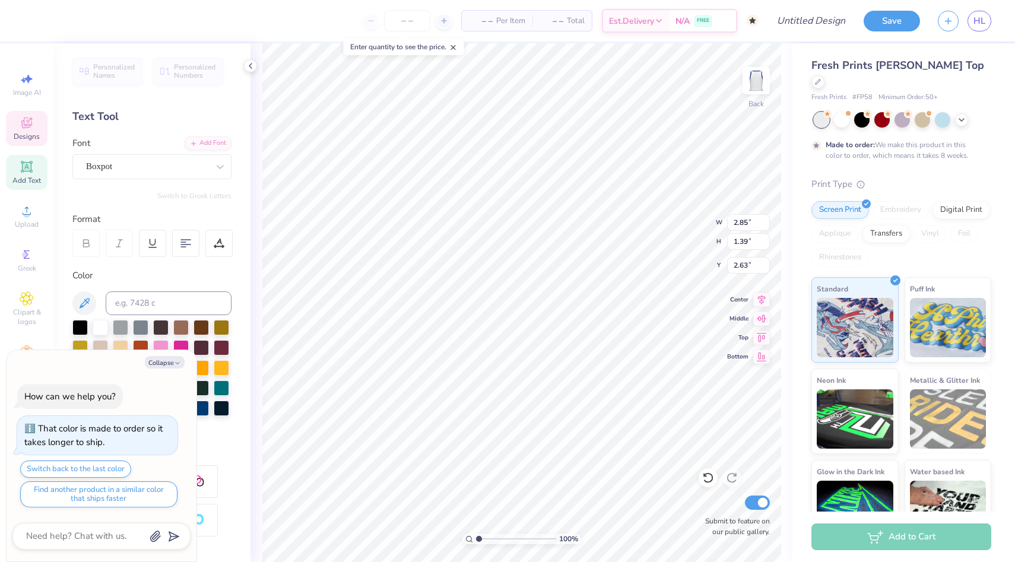
type textarea "mo"
type textarea "x"
type textarea "mot"
type textarea "x"
type textarea "motio"
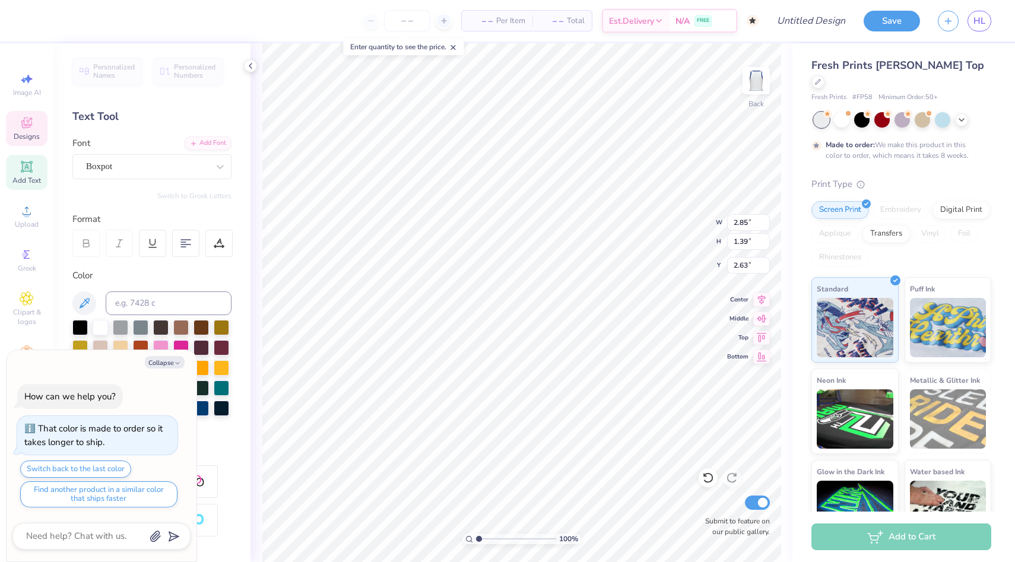
type textarea "x"
type textarea "motion"
type textarea "x"
type input "3.97"
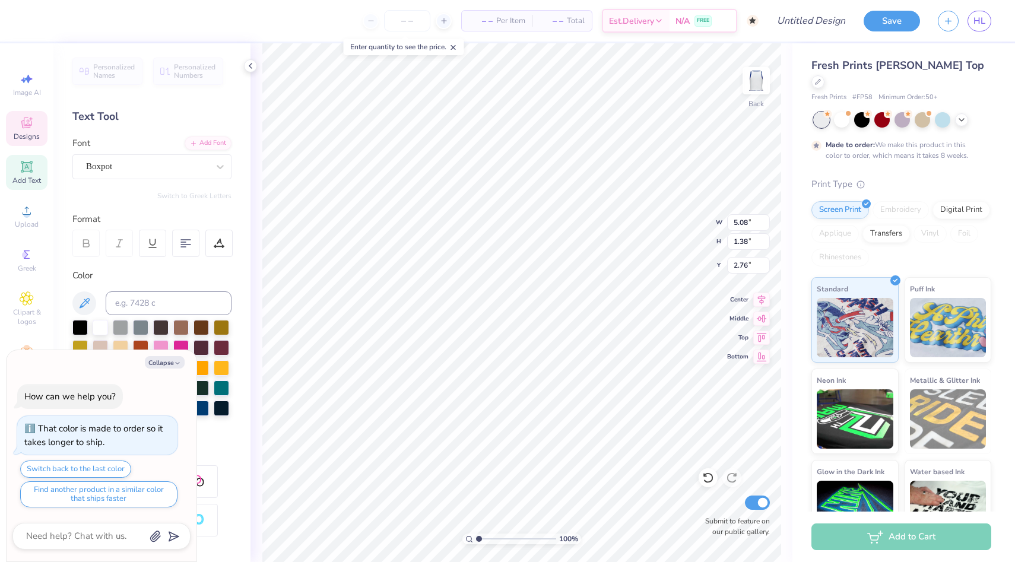
type input "2.00"
type input "2.16"
type textarea "x"
type input "1.65"
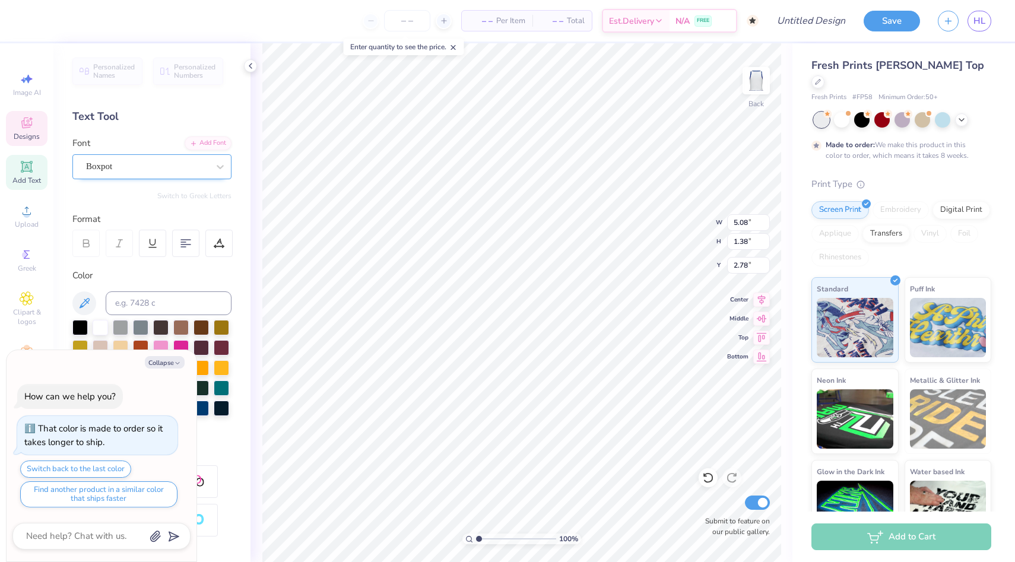
click at [198, 165] on div "Boxpot" at bounding box center [147, 166] width 125 height 18
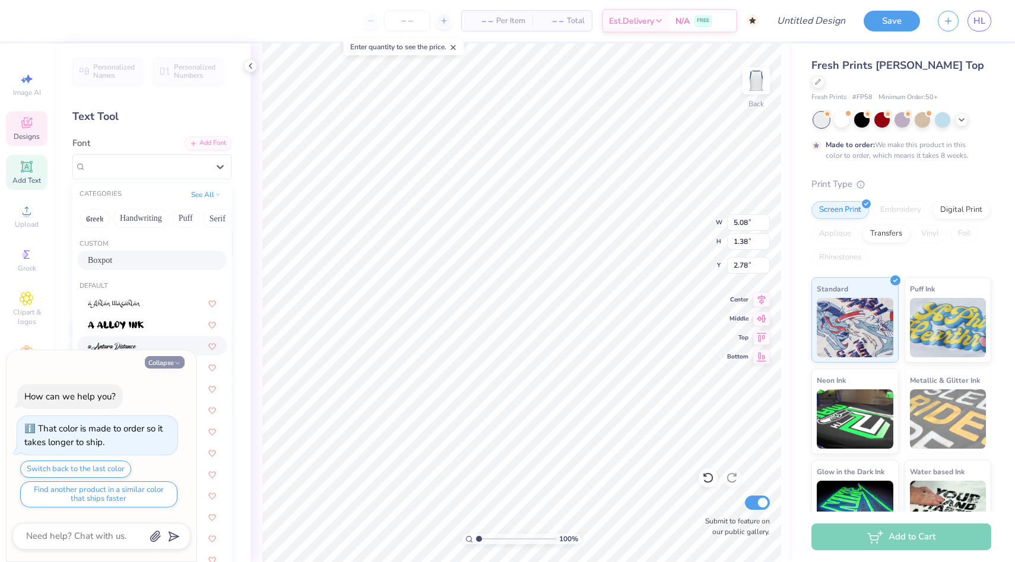
click at [170, 364] on button "Collapse" at bounding box center [165, 362] width 40 height 12
click at [173, 359] on button "Collapse" at bounding box center [165, 362] width 40 height 12
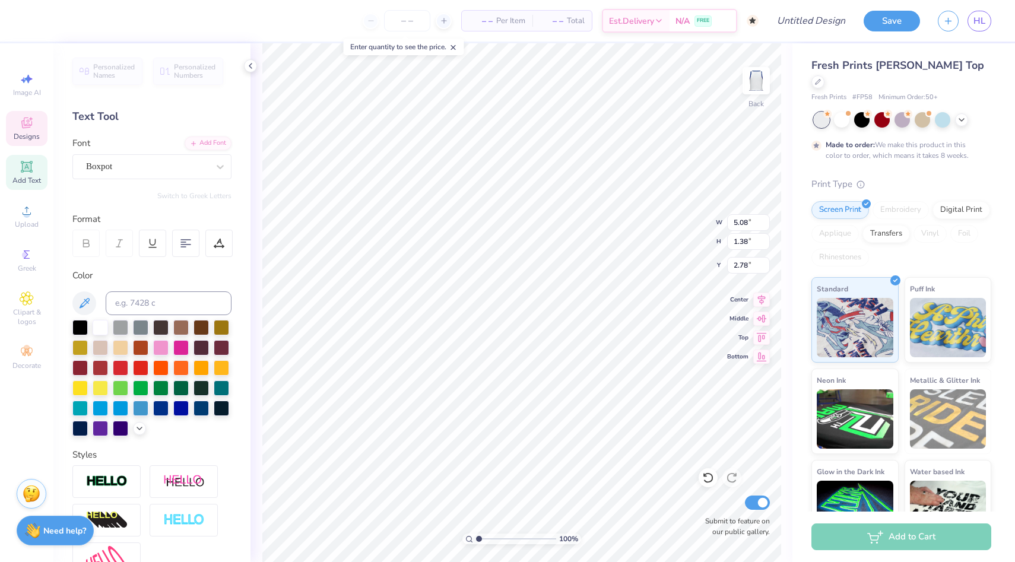
type textarea "x"
click at [201, 163] on div "Boxpot" at bounding box center [147, 166] width 125 height 18
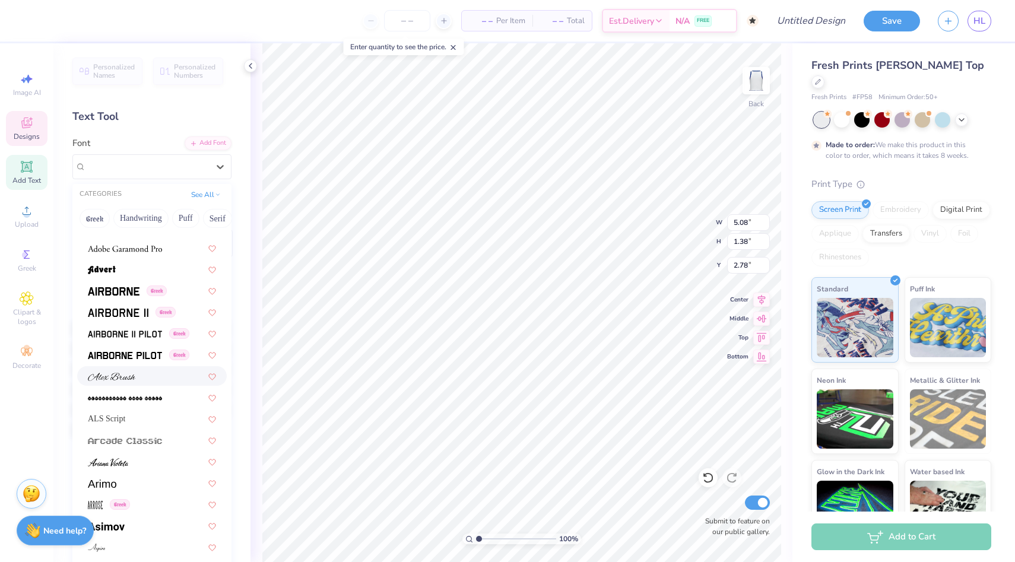
scroll to position [204, 0]
click at [134, 291] on img at bounding box center [114, 292] width 52 height 8
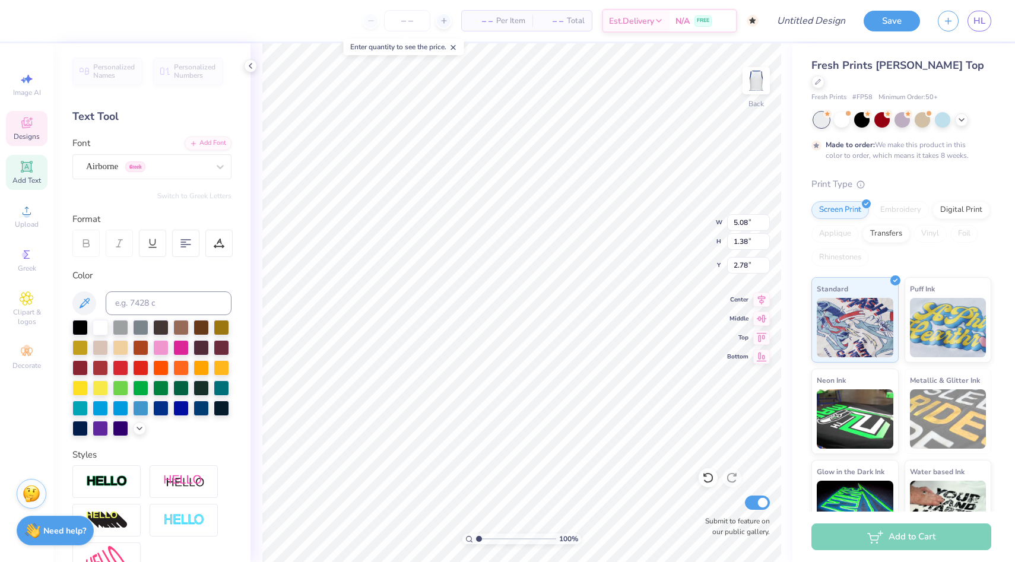
type input "5.69"
type input "1.21"
type input "2.86"
click at [220, 175] on div at bounding box center [219, 166] width 21 height 21
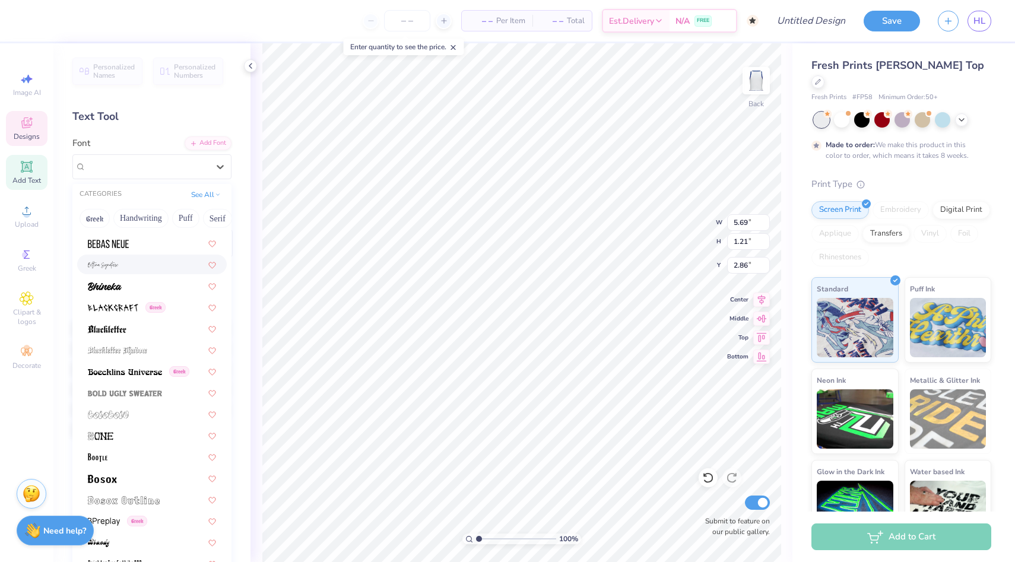
scroll to position [984, 0]
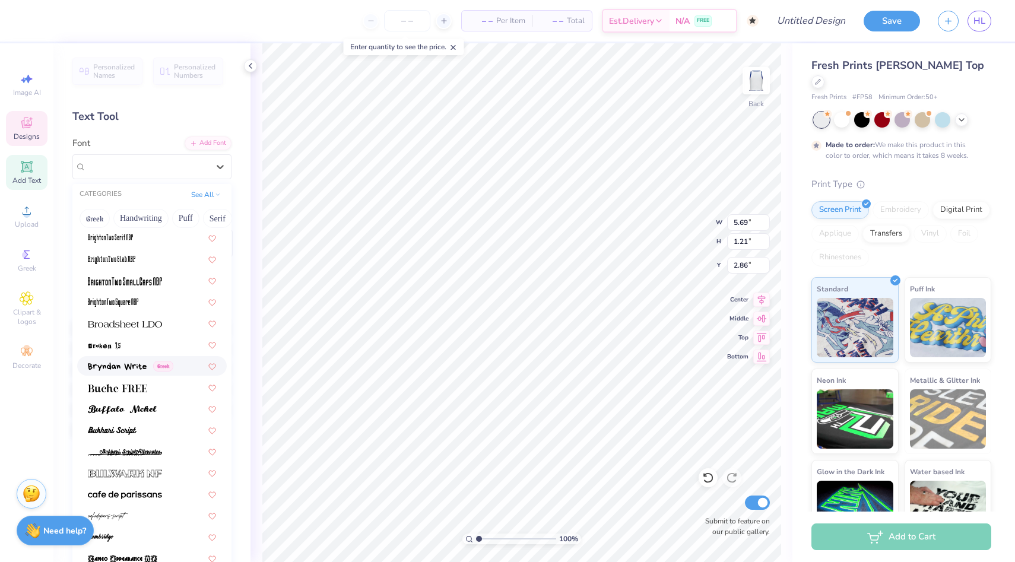
click at [138, 365] on img at bounding box center [117, 367] width 59 height 8
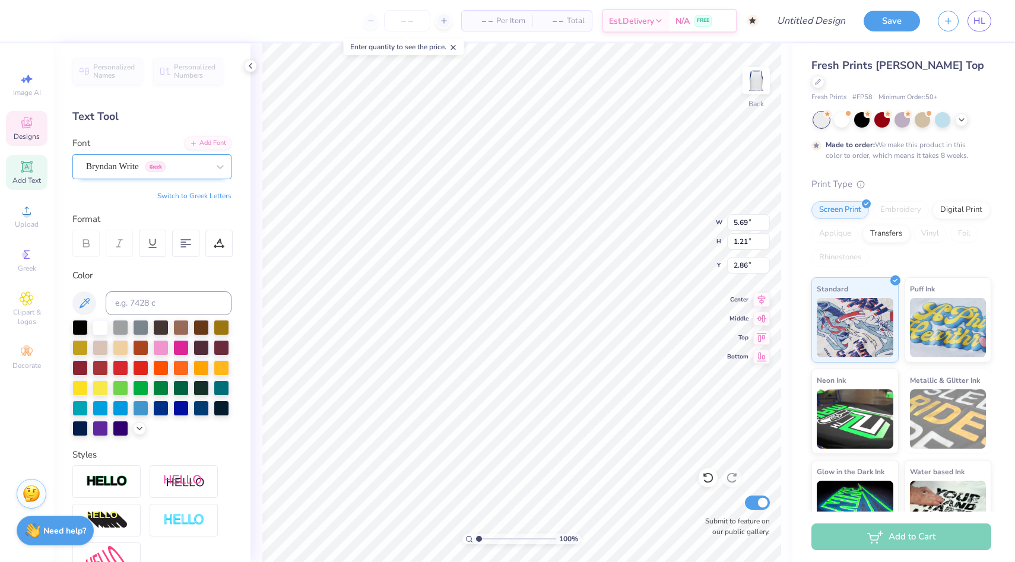
click at [195, 164] on div "Bryndan Write Greek" at bounding box center [147, 166] width 125 height 18
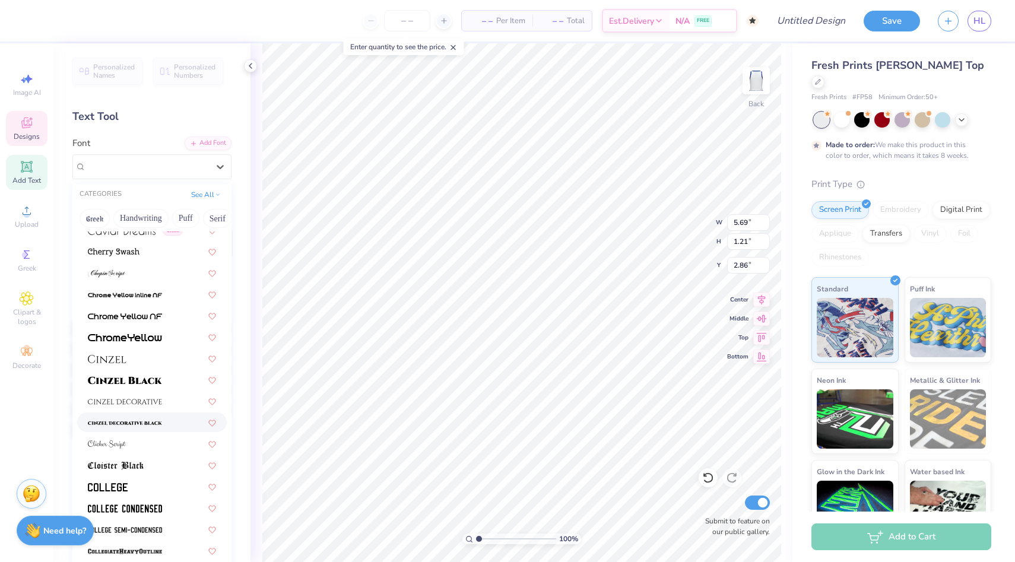
scroll to position [1357, 0]
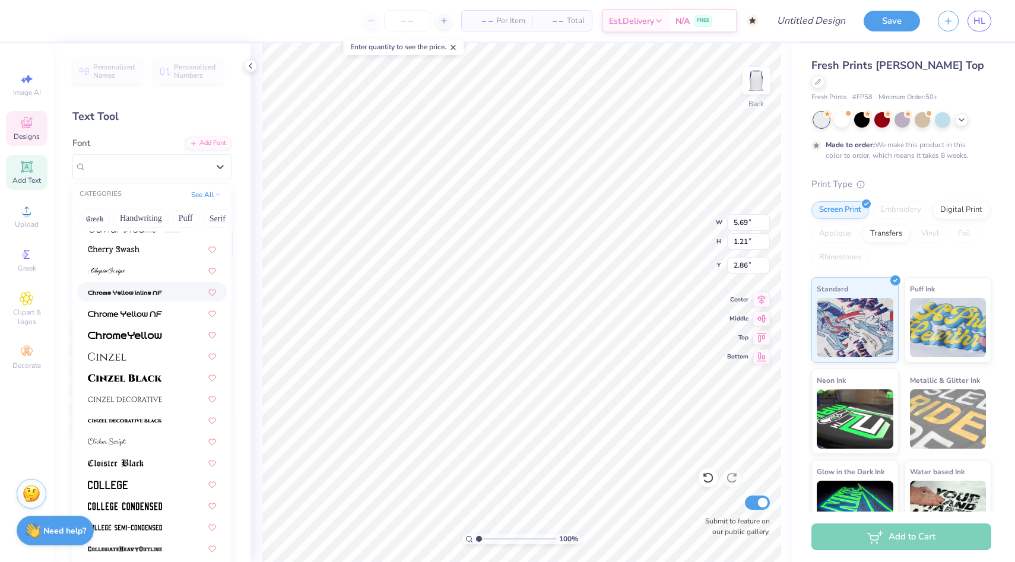
click at [163, 297] on div at bounding box center [152, 291] width 128 height 12
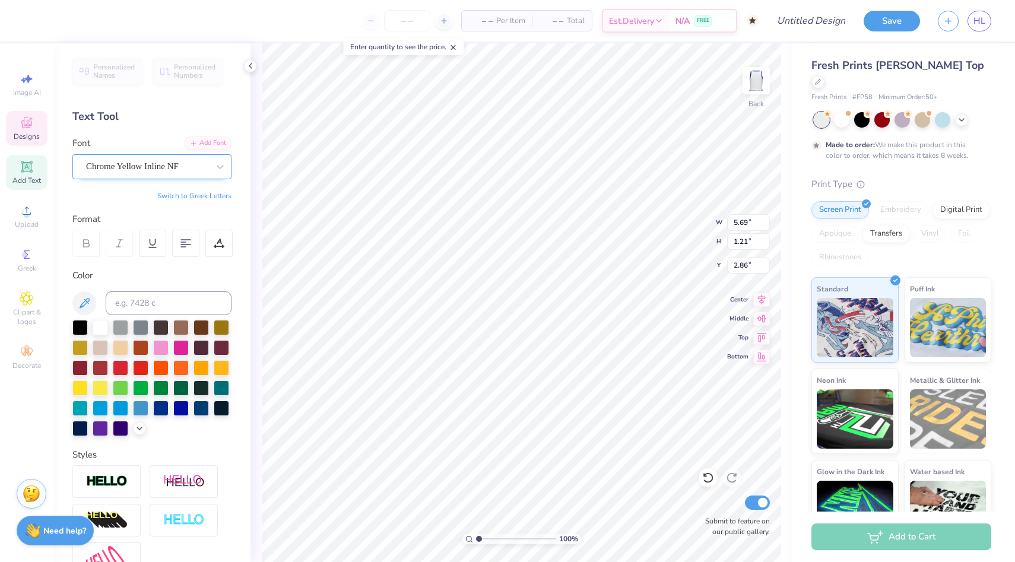
click at [200, 158] on div at bounding box center [147, 166] width 122 height 16
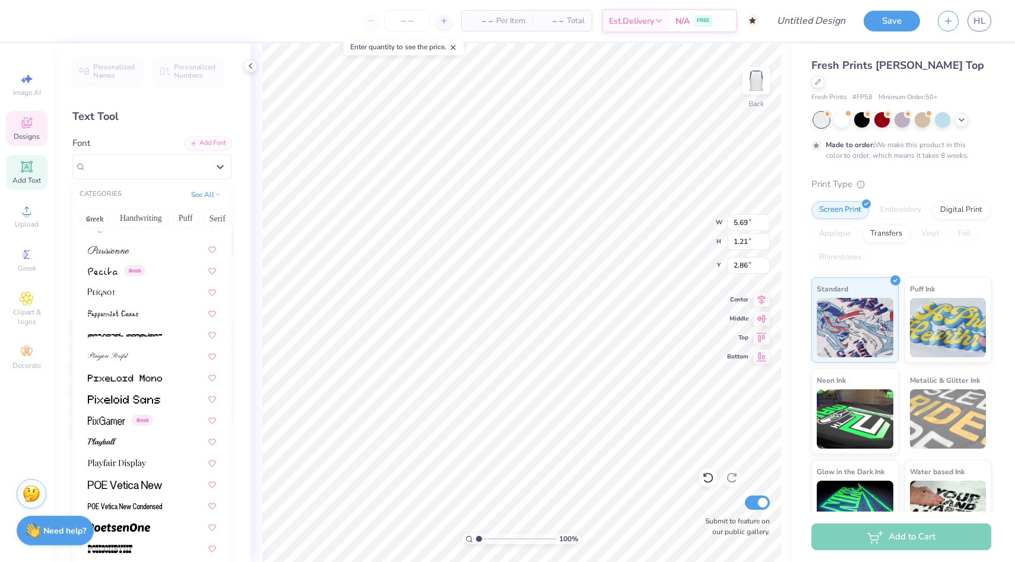
scroll to position [4914, 0]
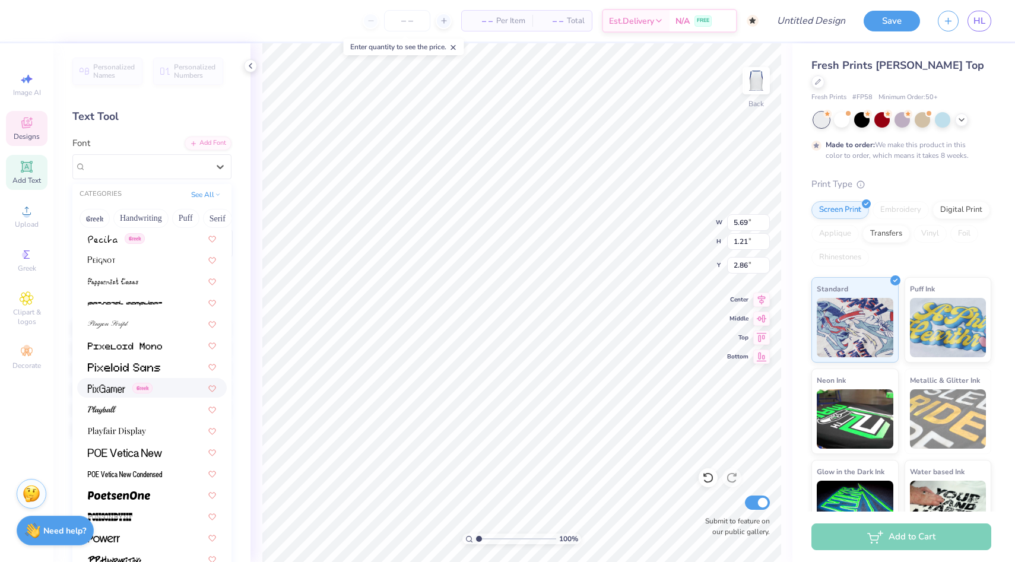
click at [167, 392] on div "Greek" at bounding box center [152, 388] width 128 height 12
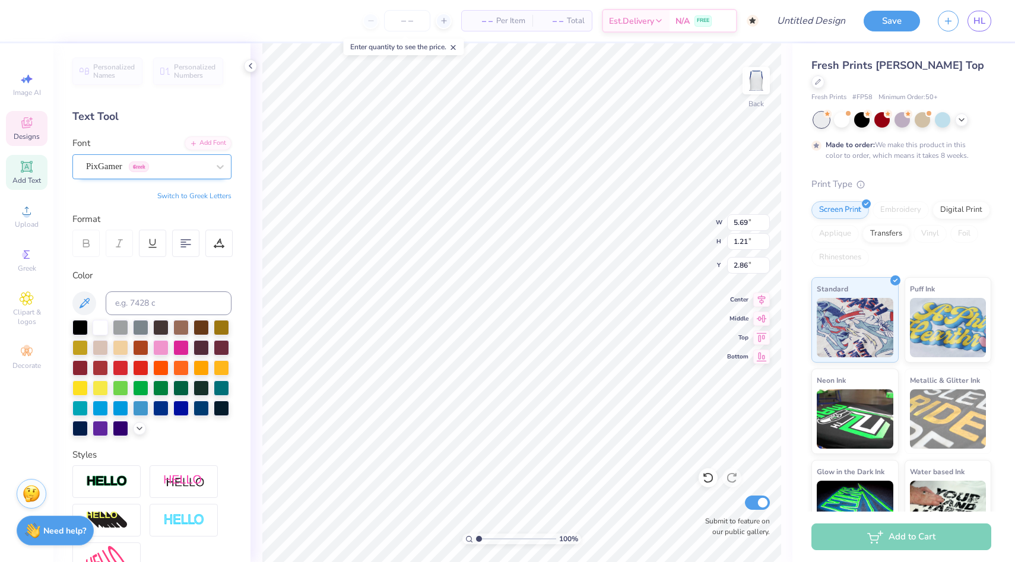
click at [185, 163] on div "PixGamer Greek" at bounding box center [147, 166] width 125 height 18
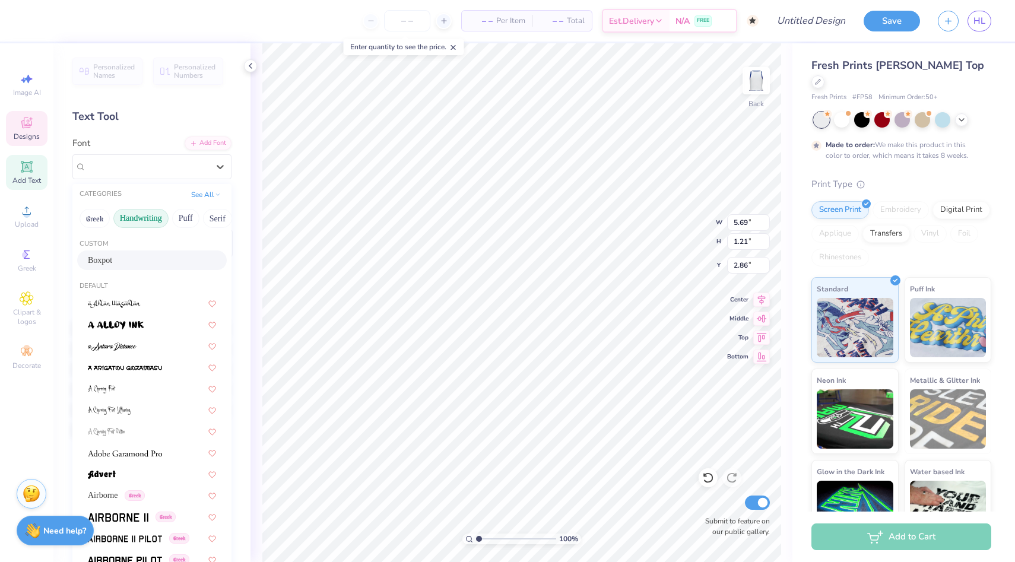
click at [150, 221] on button "Handwriting" at bounding box center [140, 218] width 55 height 19
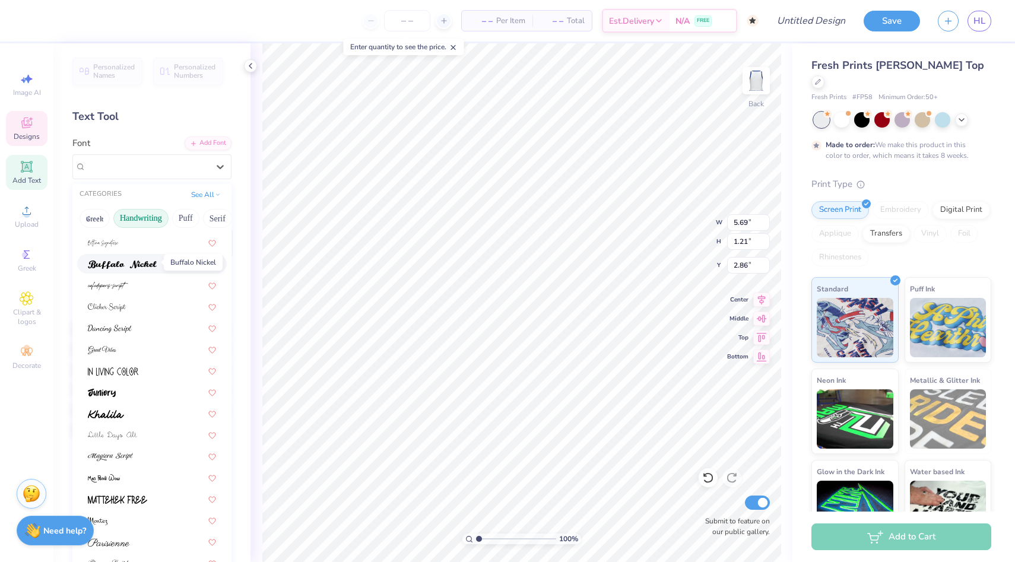
scroll to position [84, 0]
click at [118, 458] on img at bounding box center [110, 455] width 45 height 8
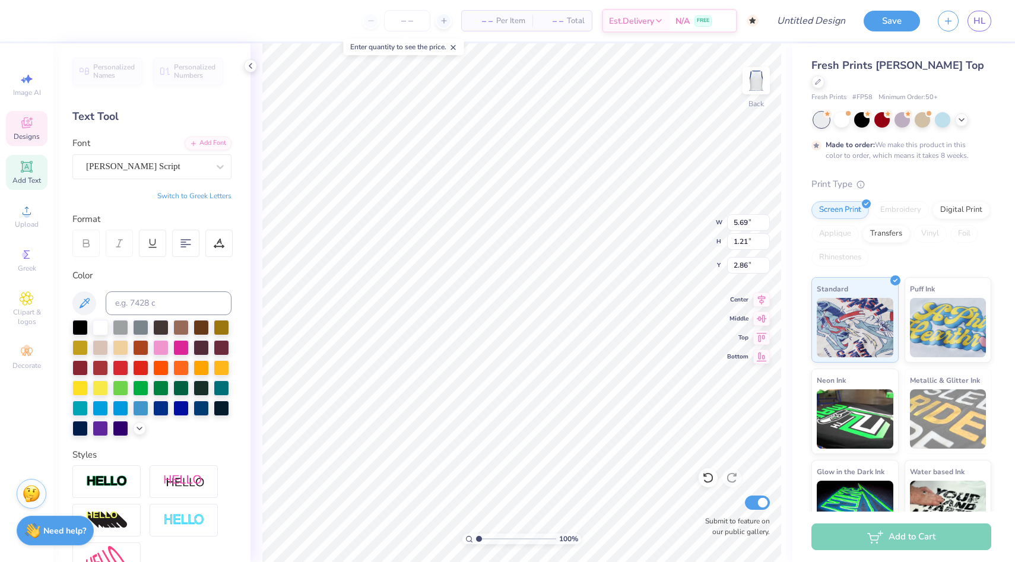
type input "3.97"
type input "2.00"
type input "1.65"
type input "2.10"
type input "2.02"
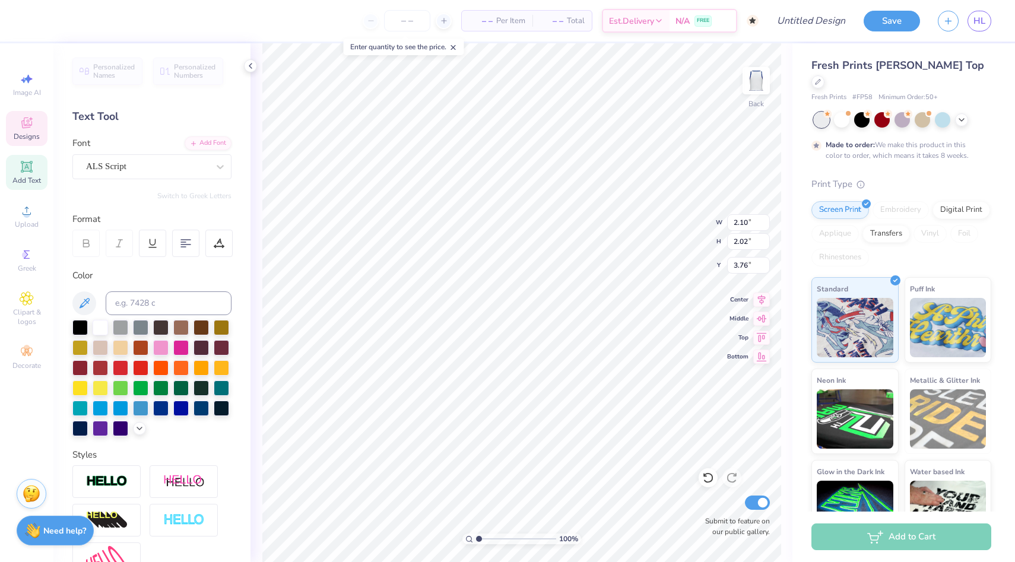
type input "3.76"
type textarea "A"
type input "0.99"
type input "1.53"
type input "3.79"
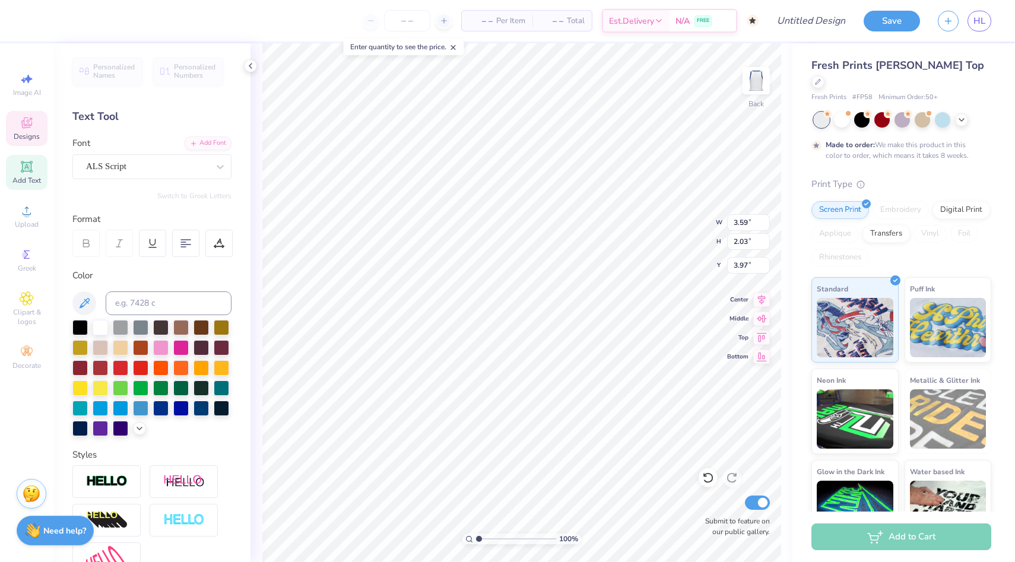
type input "2.08"
type input "1.39"
type input "4.45"
type textarea "udition"
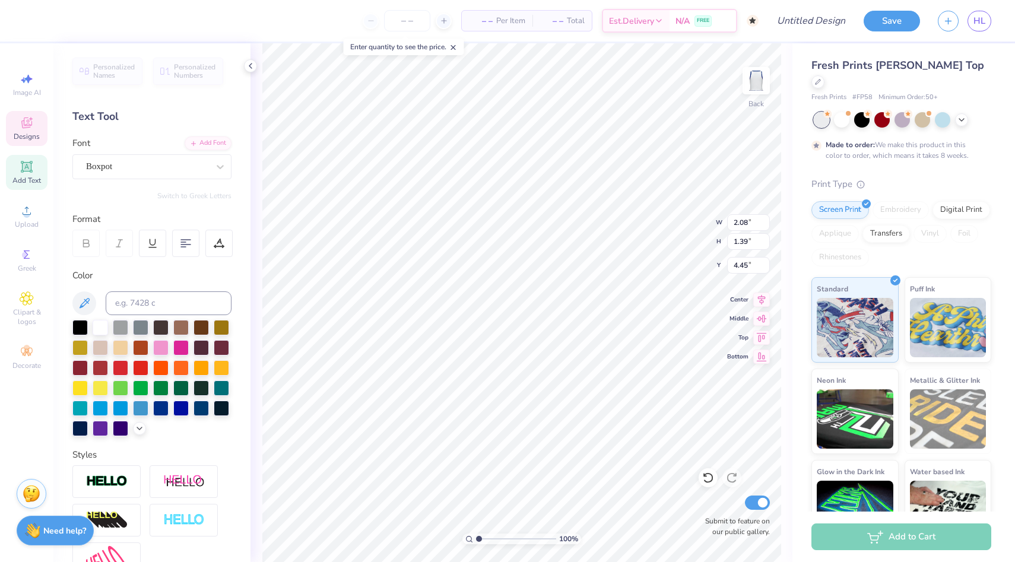
scroll to position [0, 1]
type input "3.59"
type input "2.03"
type input "3.83"
type textarea "A"
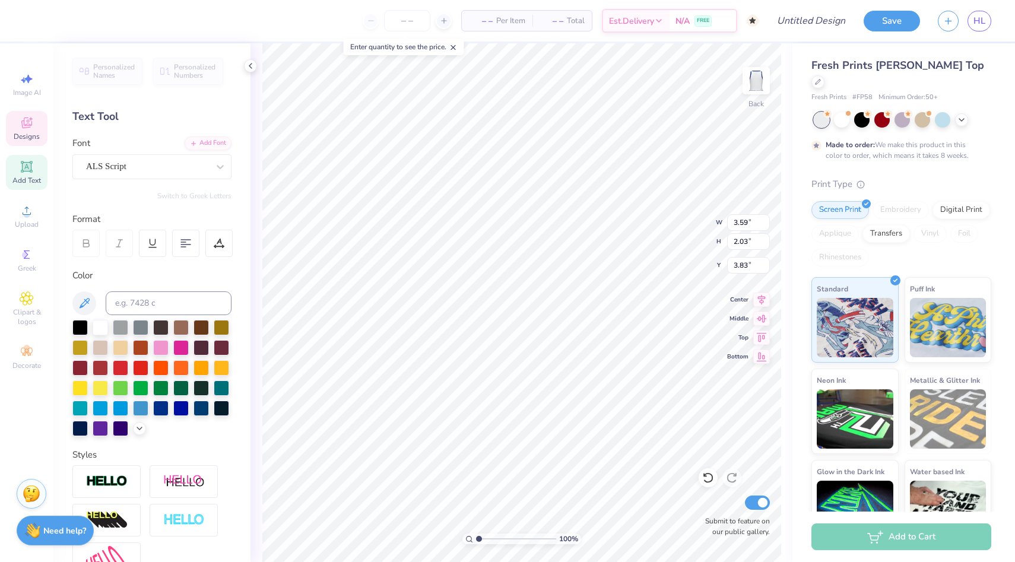
click at [678, 239] on div "100 % Back W 3.59 3.59 " H 2.03 2.03 " Y 3.83 3.83 " Center Middle Top Bottom S…" at bounding box center [521, 302] width 542 height 519
type input "3.59"
type input "2.03"
type input "3.83"
type input "4.39"
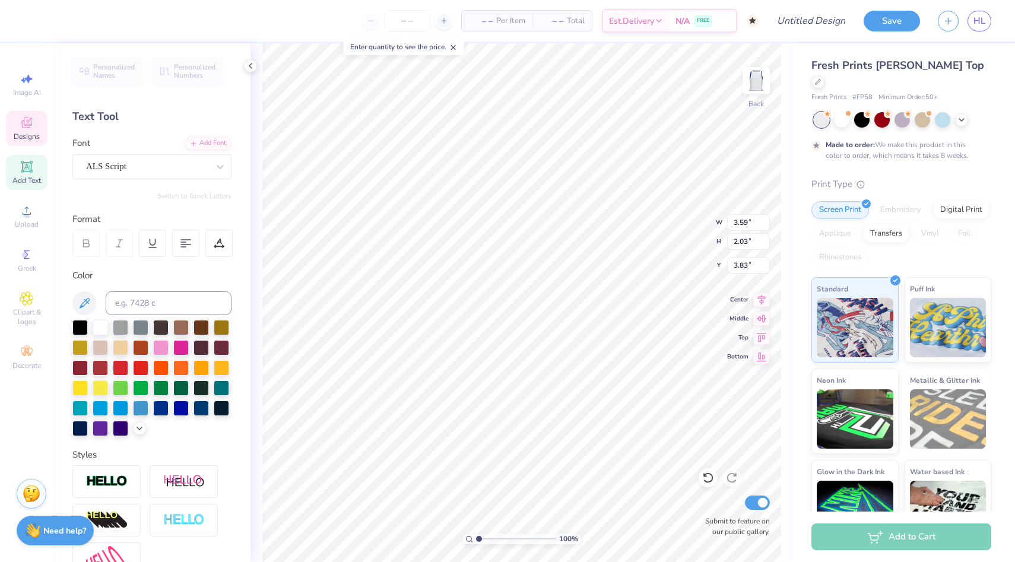
type input "1.38"
type input "4.55"
type textarea "udition"
